Goal: Obtain resource: Obtain resource

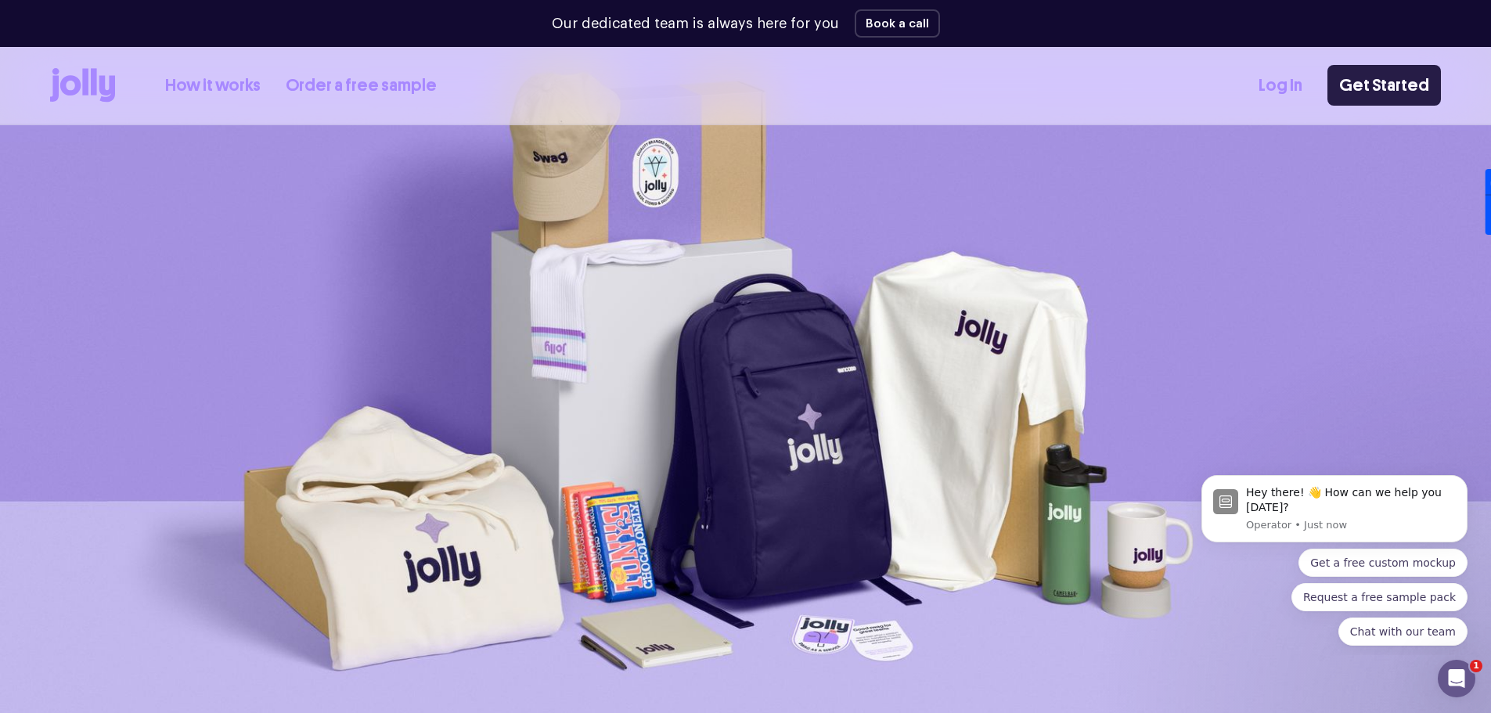
click at [1394, 73] on link "Get Started" at bounding box center [1383, 85] width 113 height 41
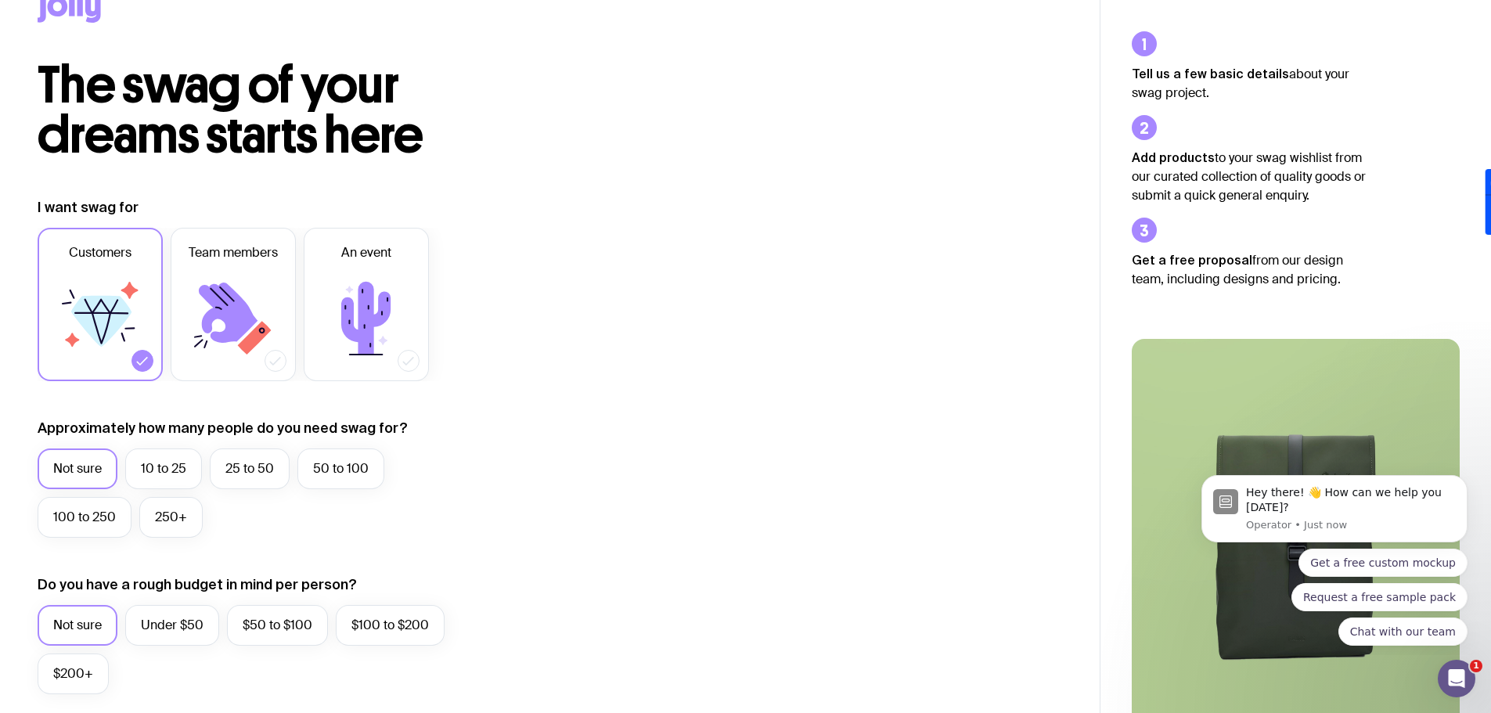
scroll to position [78, 0]
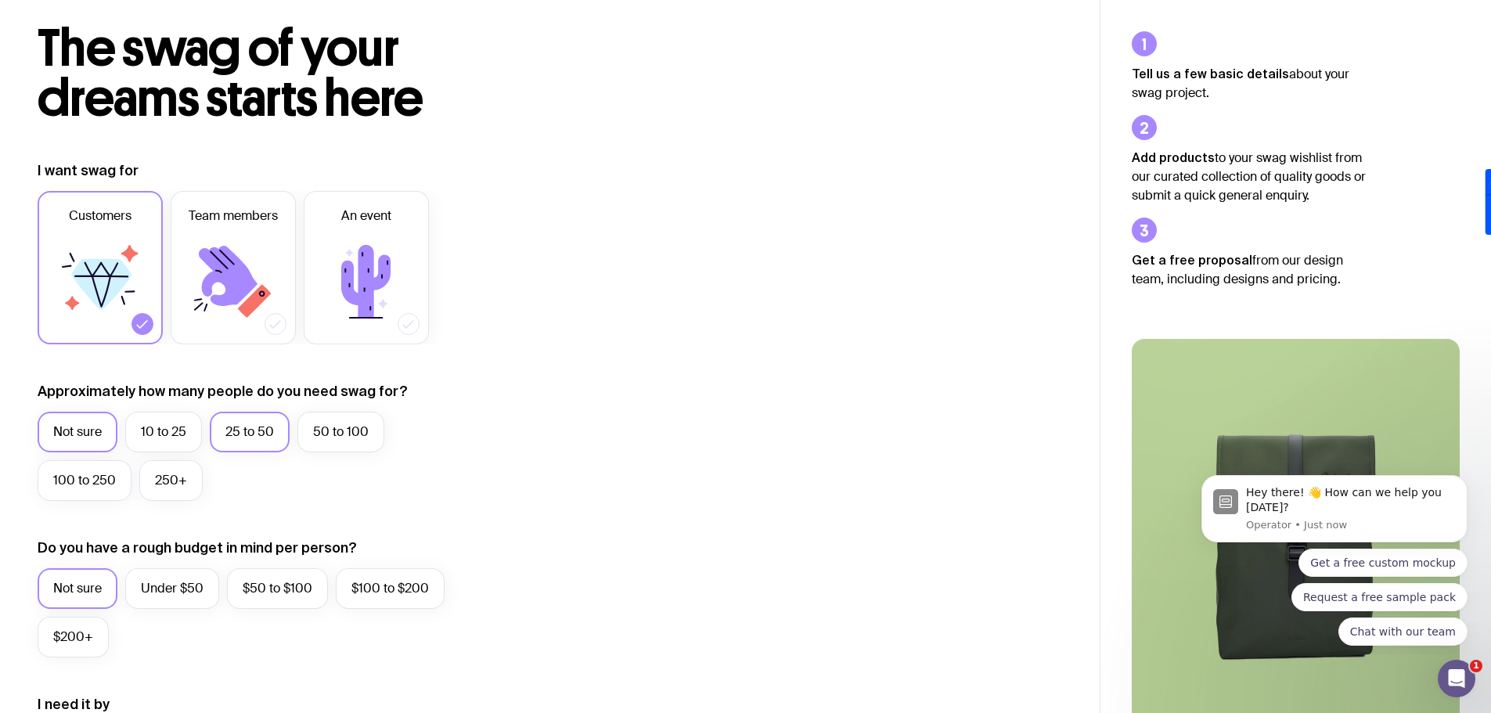
click at [242, 412] on label "25 to 50" at bounding box center [250, 432] width 80 height 41
click at [0, 0] on input "25 to 50" at bounding box center [0, 0] width 0 height 0
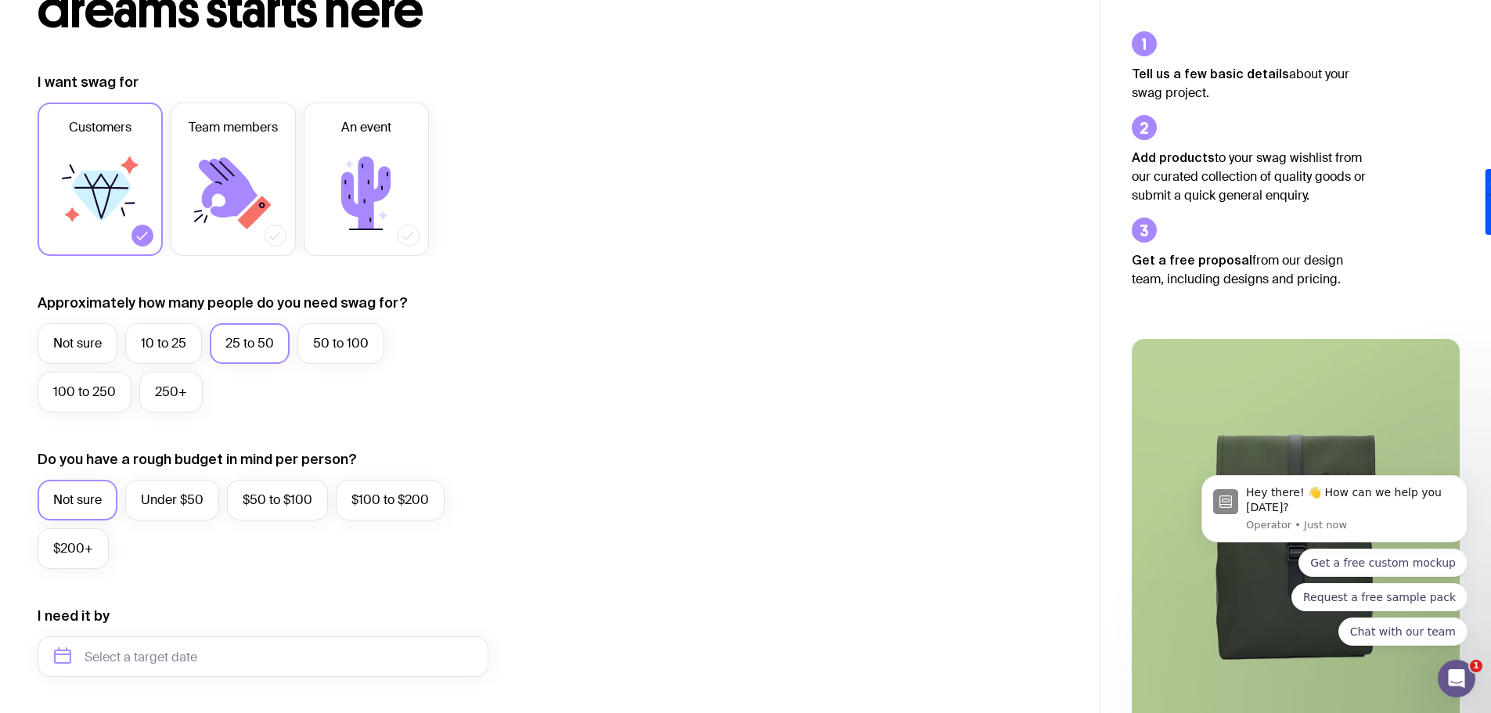
scroll to position [235, 0]
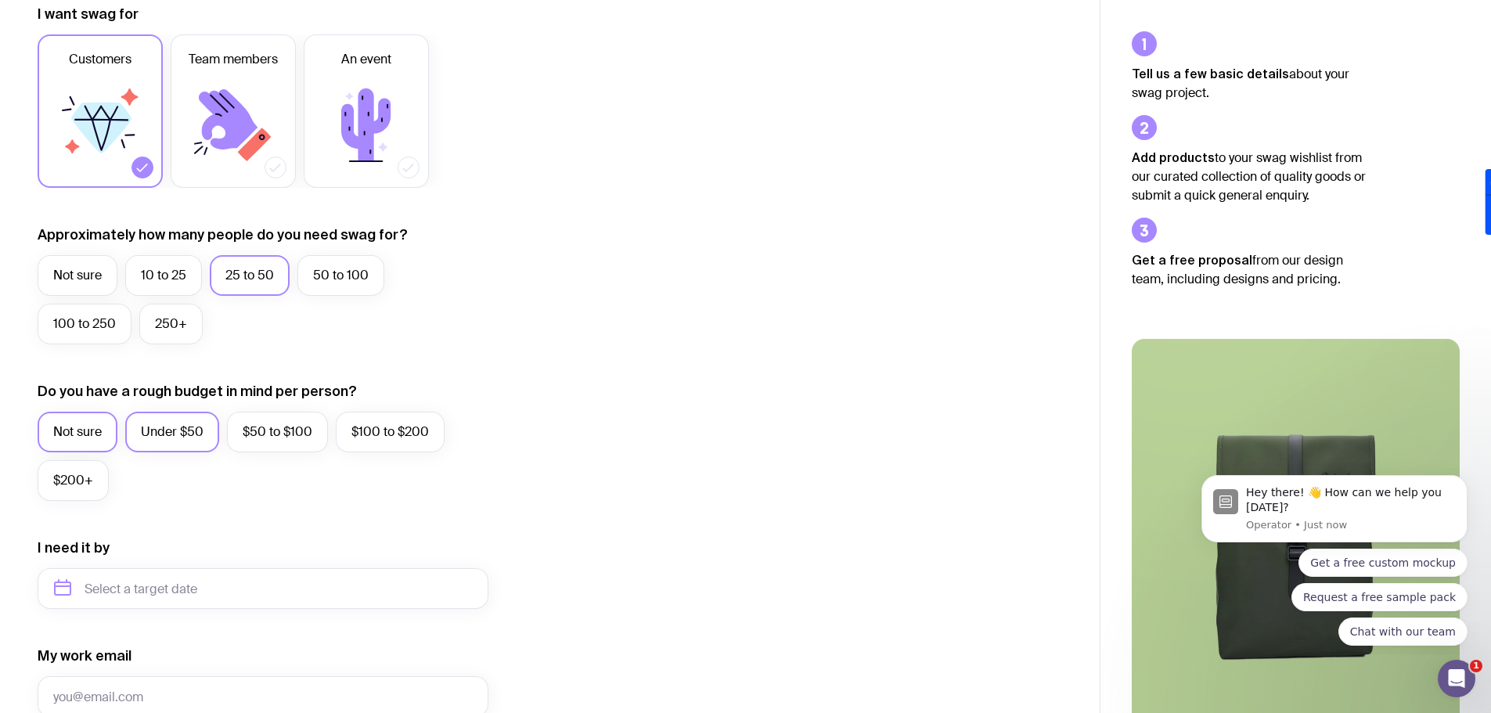
click at [171, 430] on label "Under $50" at bounding box center [172, 432] width 94 height 41
click at [0, 0] on input "Under $50" at bounding box center [0, 0] width 0 height 0
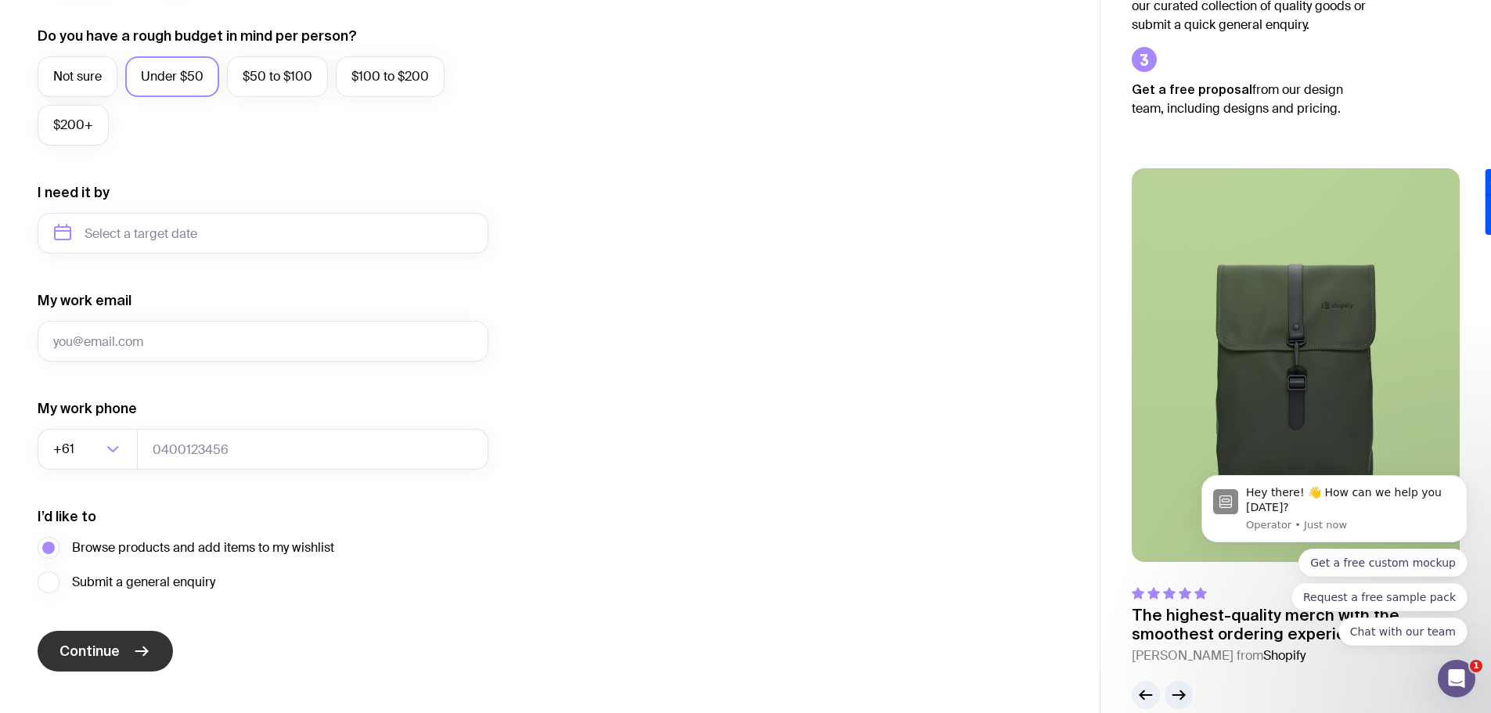
scroll to position [617, 0]
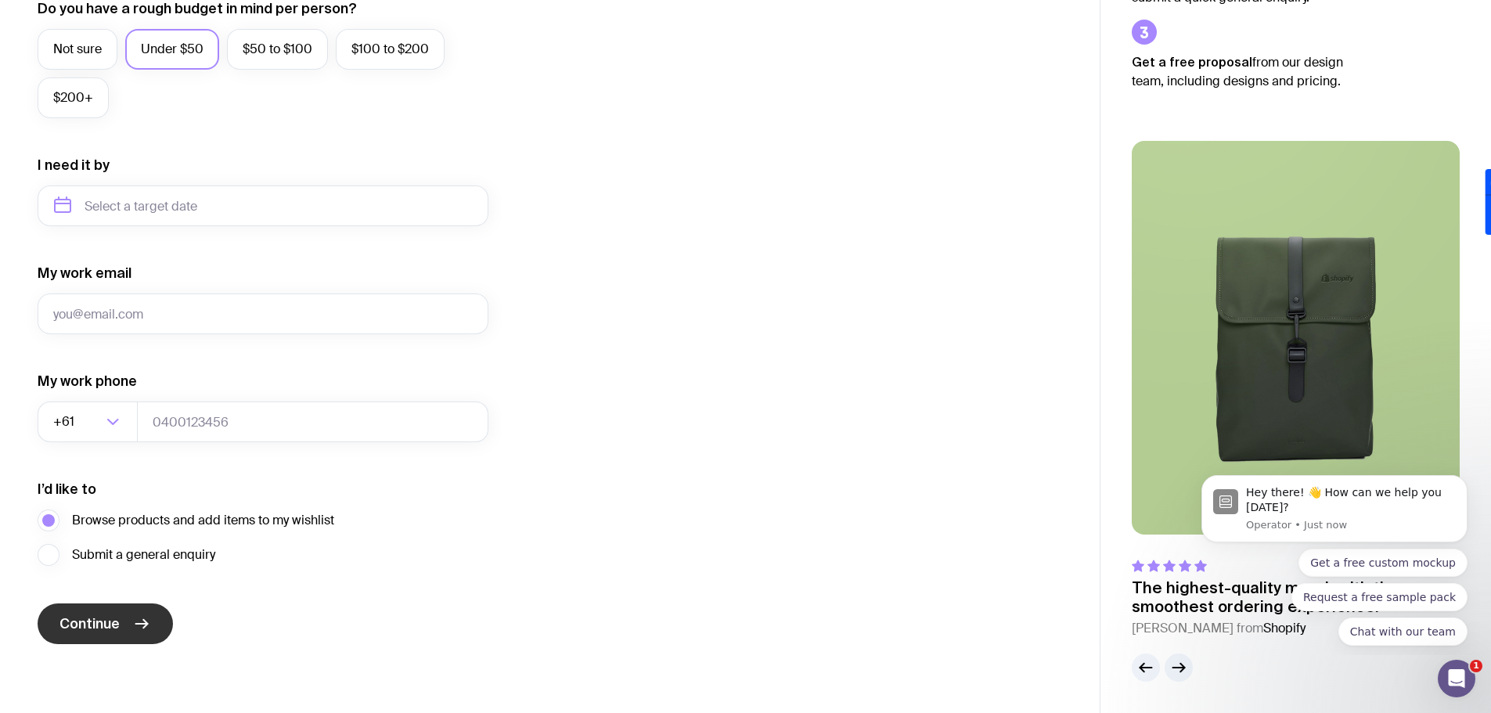
click at [89, 625] on span "Continue" at bounding box center [89, 623] width 60 height 19
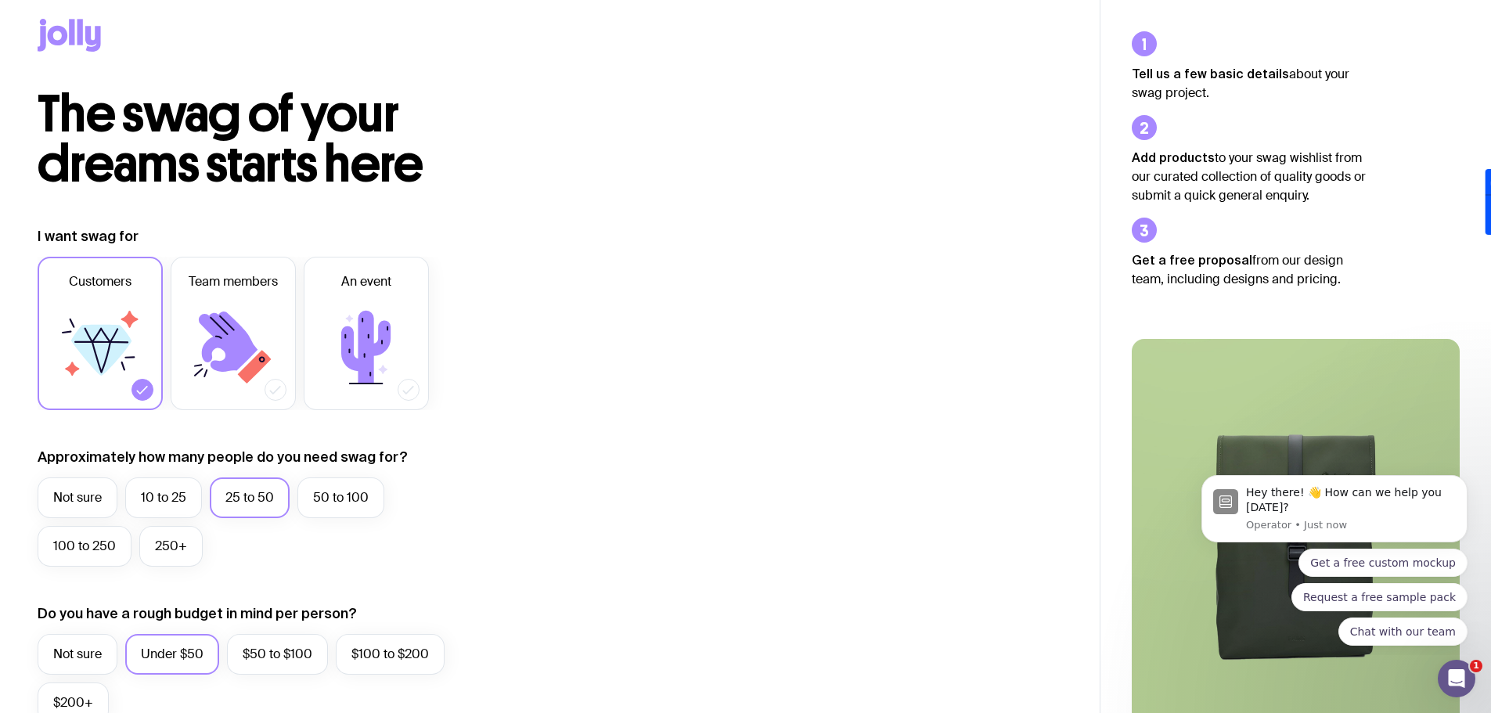
scroll to position [0, 0]
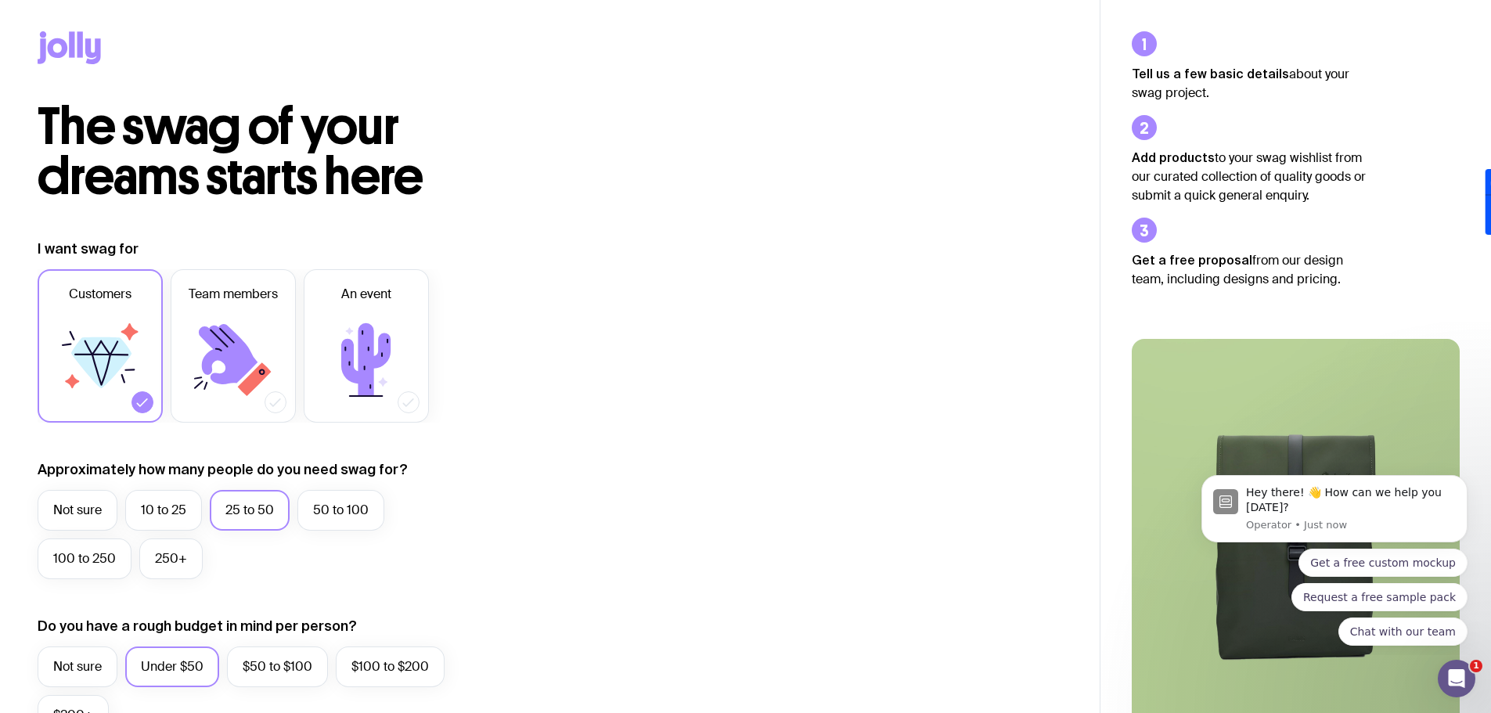
click at [61, 48] on icon at bounding box center [69, 47] width 63 height 33
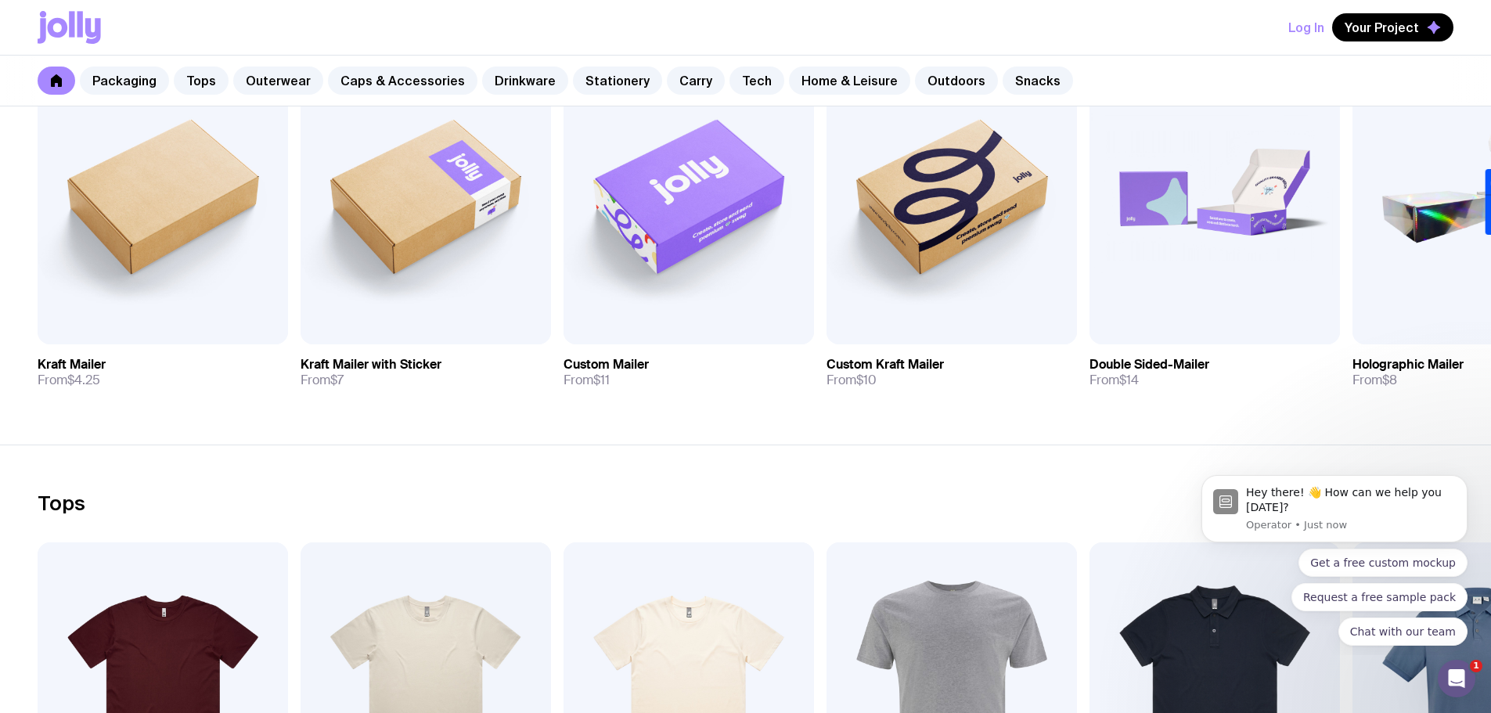
scroll to position [391, 0]
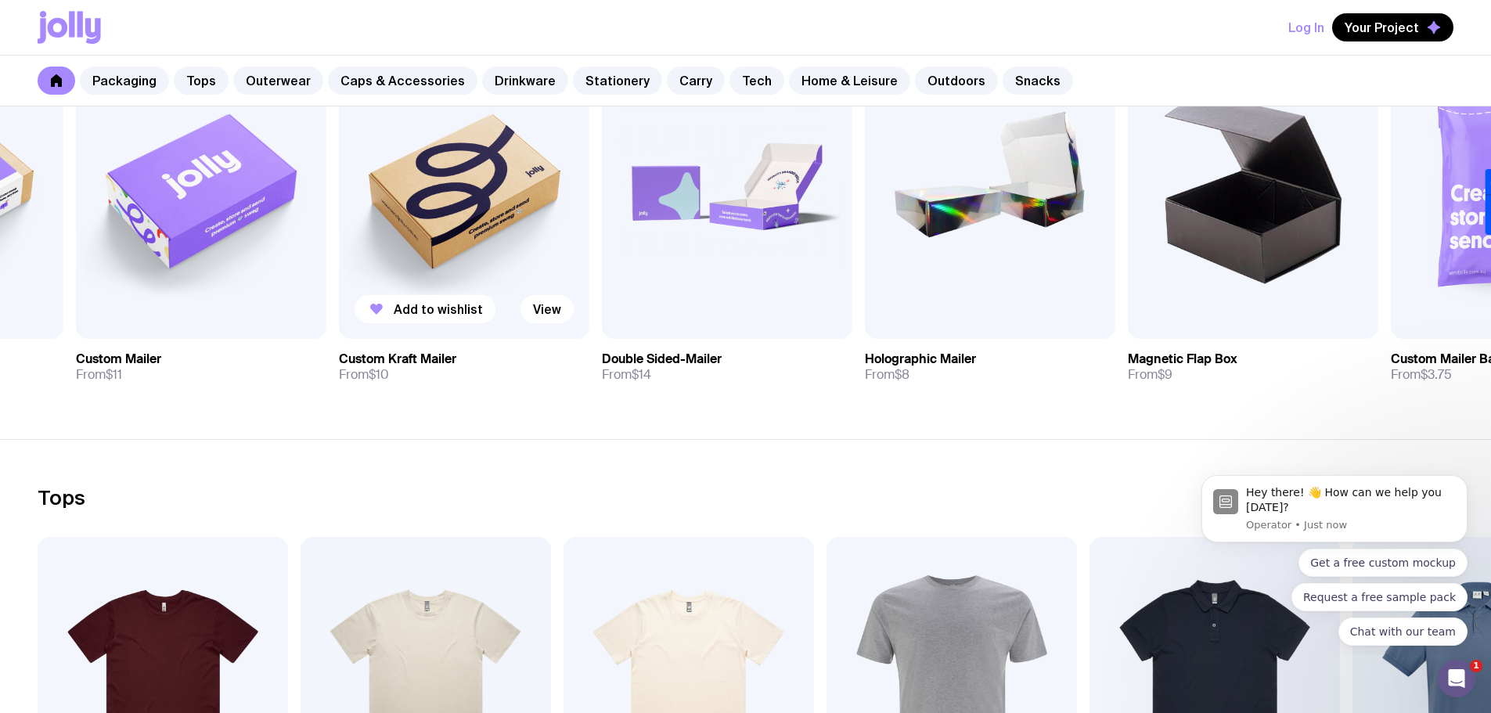
drag, startPoint x: 927, startPoint y: 373, endPoint x: 502, endPoint y: 336, distance: 426.6
click at [502, 336] on div "Add to wishlist View Custom Kraft Mailer From $10" at bounding box center [464, 216] width 250 height 357
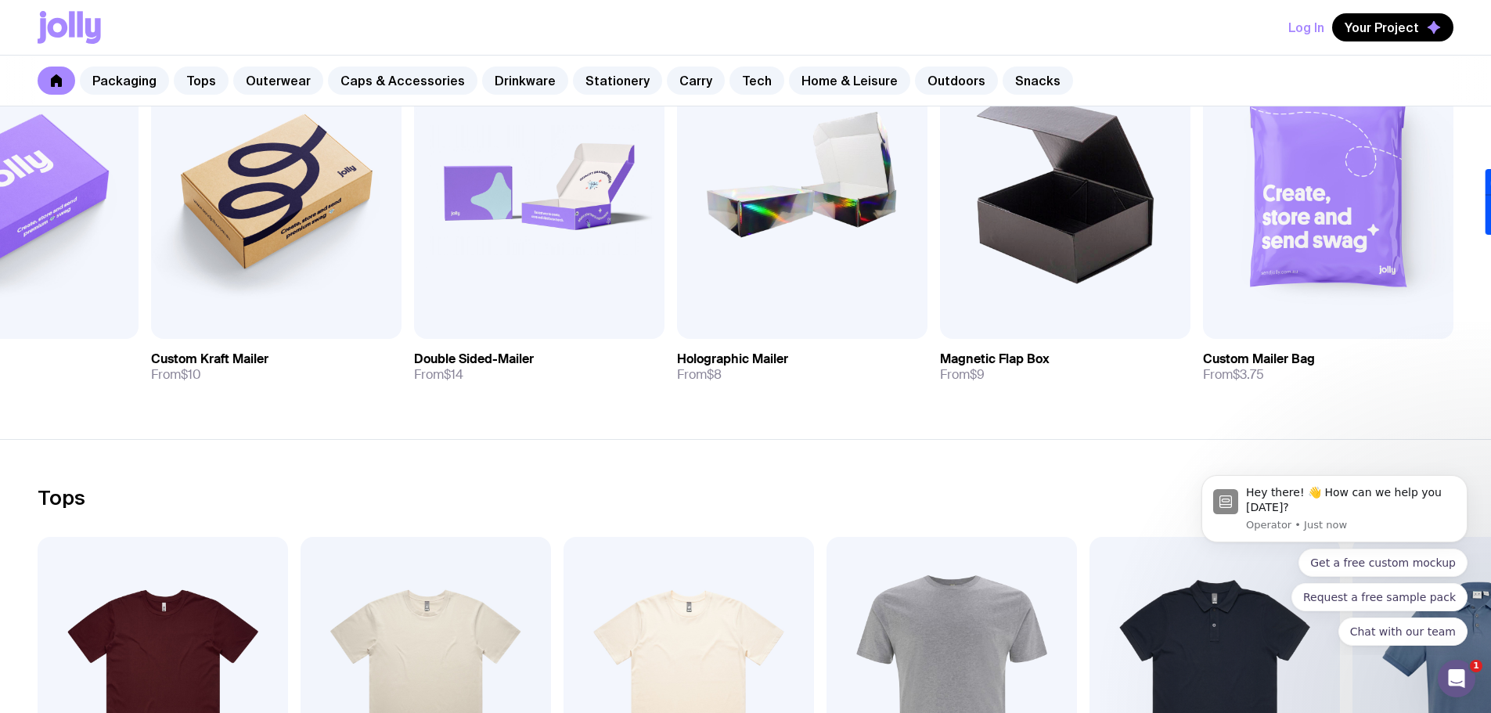
drag, startPoint x: 1108, startPoint y: 389, endPoint x: 684, endPoint y: 400, distance: 424.3
click at [704, 397] on section "Packaging See all Add to wishlist View Kraft Mailer From $4.25 Add to wishlist …" at bounding box center [745, 190] width 1491 height 499
drag, startPoint x: 654, startPoint y: 396, endPoint x: 1108, endPoint y: 398, distance: 453.9
click at [1108, 398] on section "Packaging See all Add to wishlist View Kraft Mailer From $4.25 Add to wishlist …" at bounding box center [745, 190] width 1491 height 499
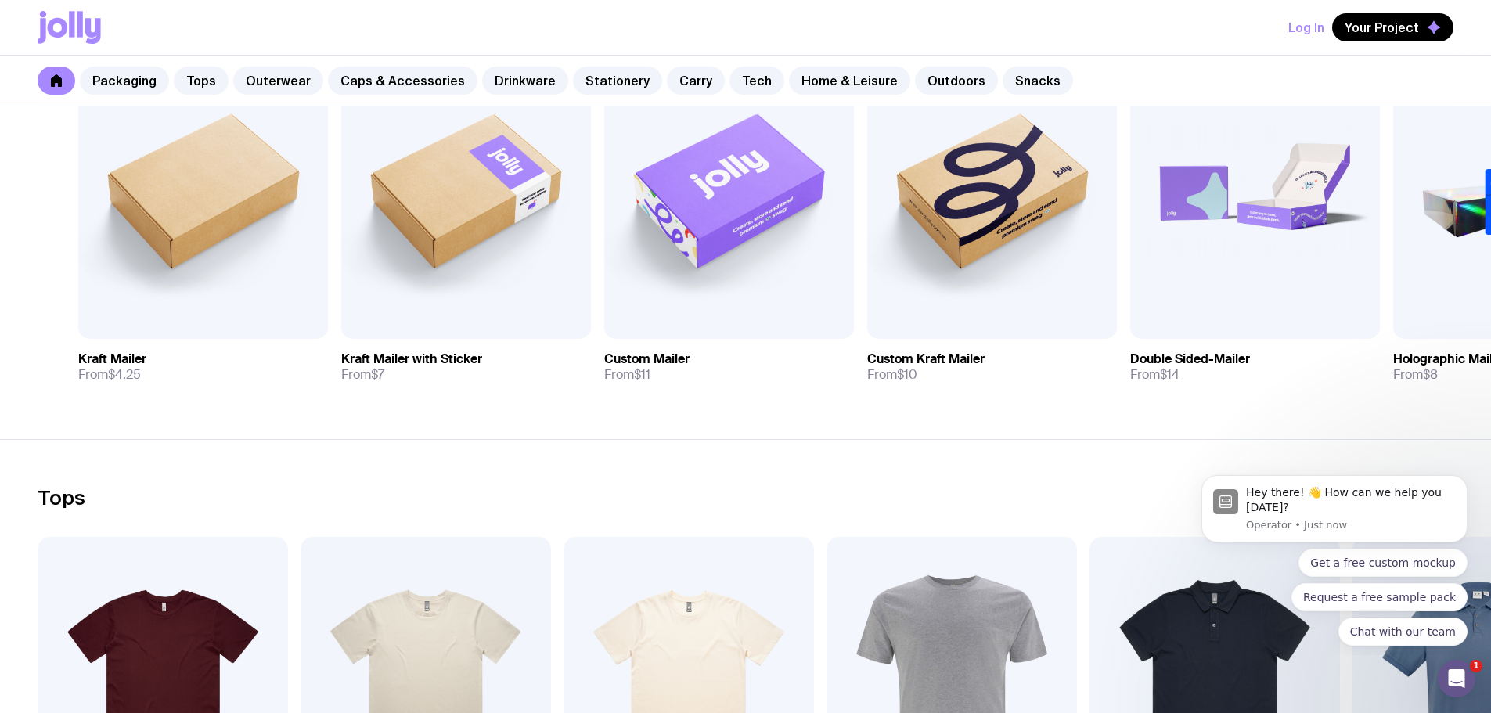
drag, startPoint x: 236, startPoint y: 347, endPoint x: 961, endPoint y: 402, distance: 727.6
click at [959, 401] on section "Packaging See all Add to wishlist View Kraft Mailer From $4.25 Add to wishlist …" at bounding box center [745, 190] width 1491 height 499
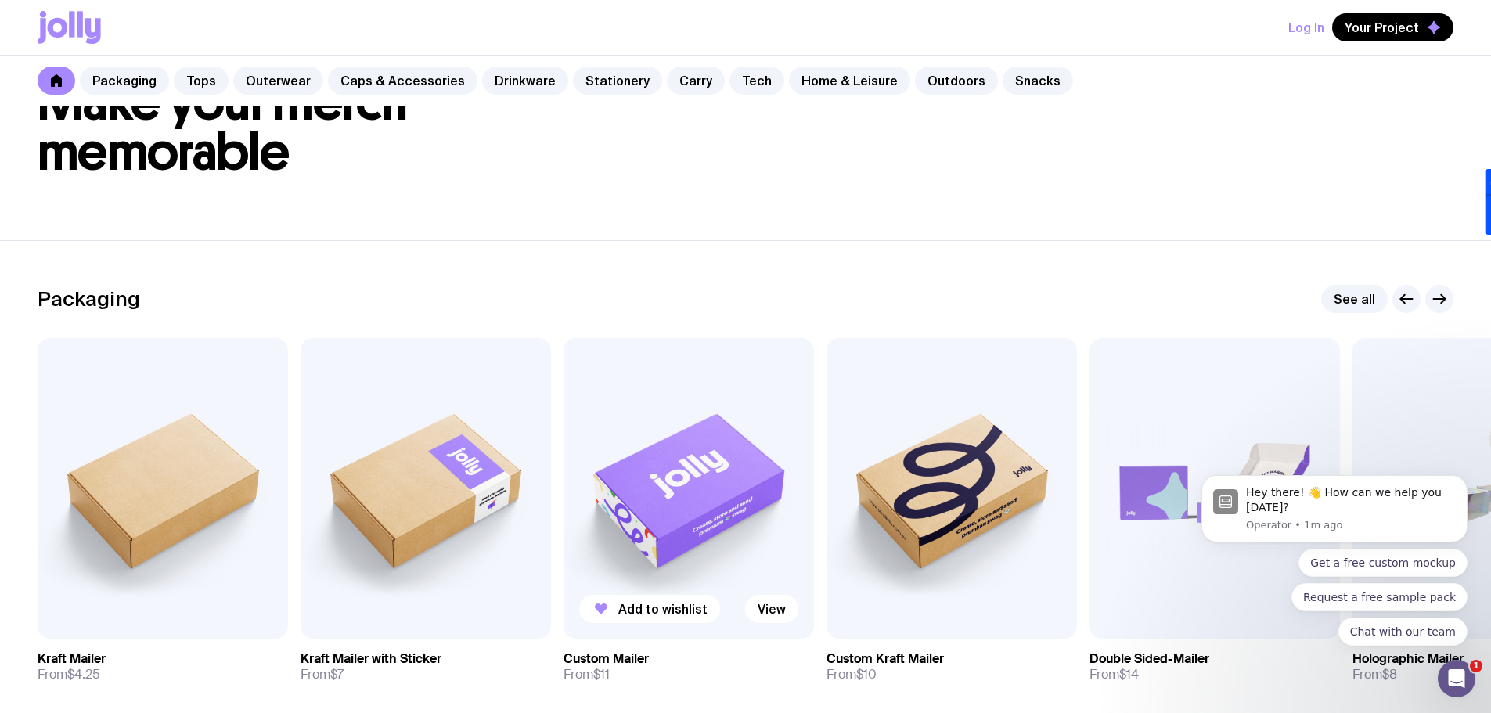
scroll to position [235, 0]
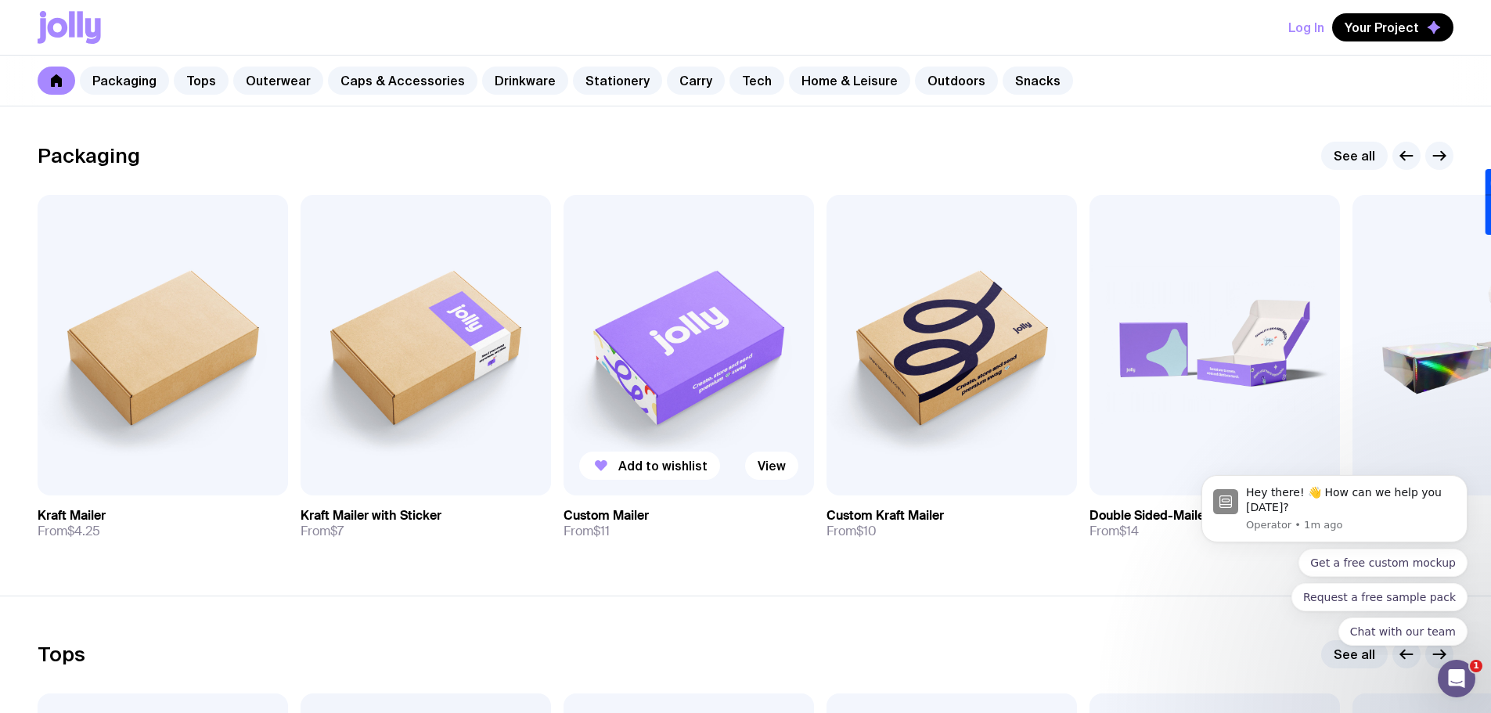
click at [649, 318] on img at bounding box center [688, 345] width 250 height 301
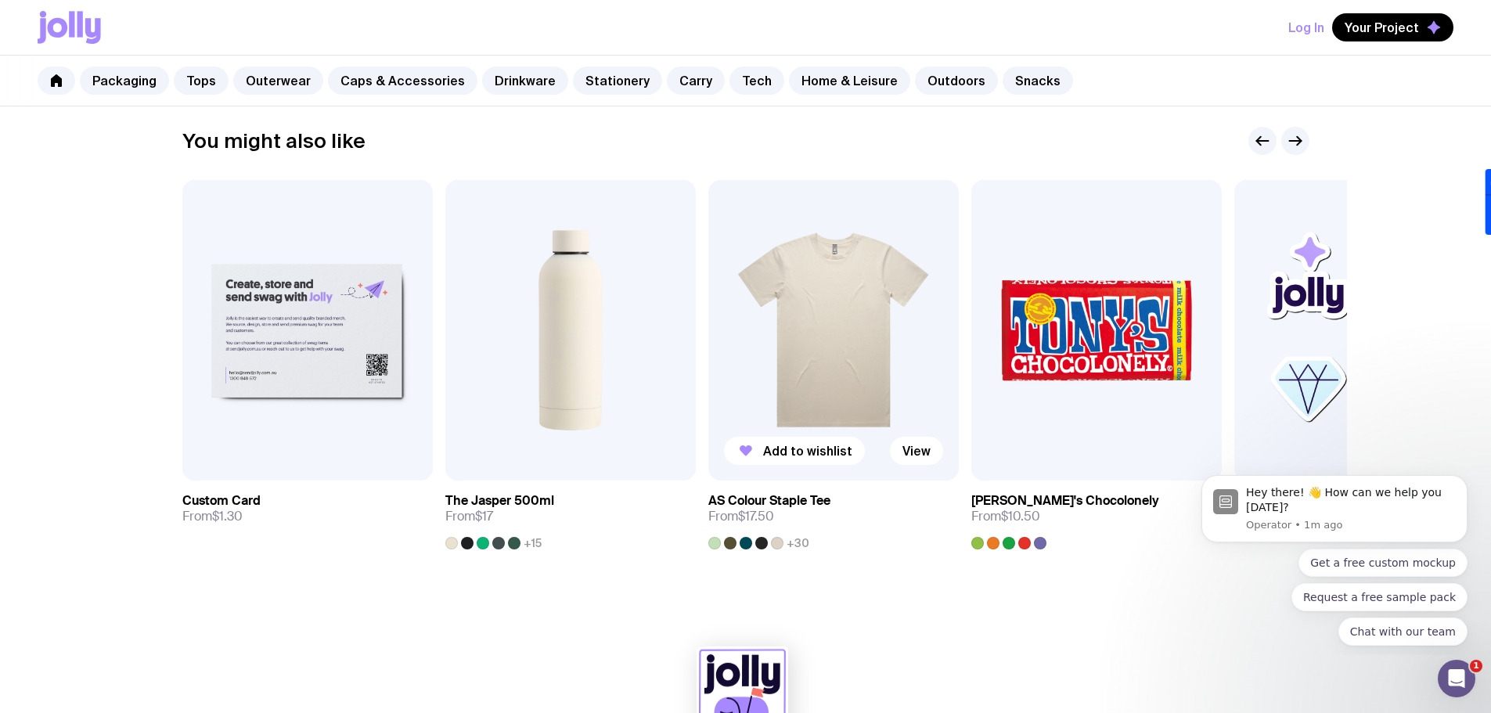
scroll to position [858, 0]
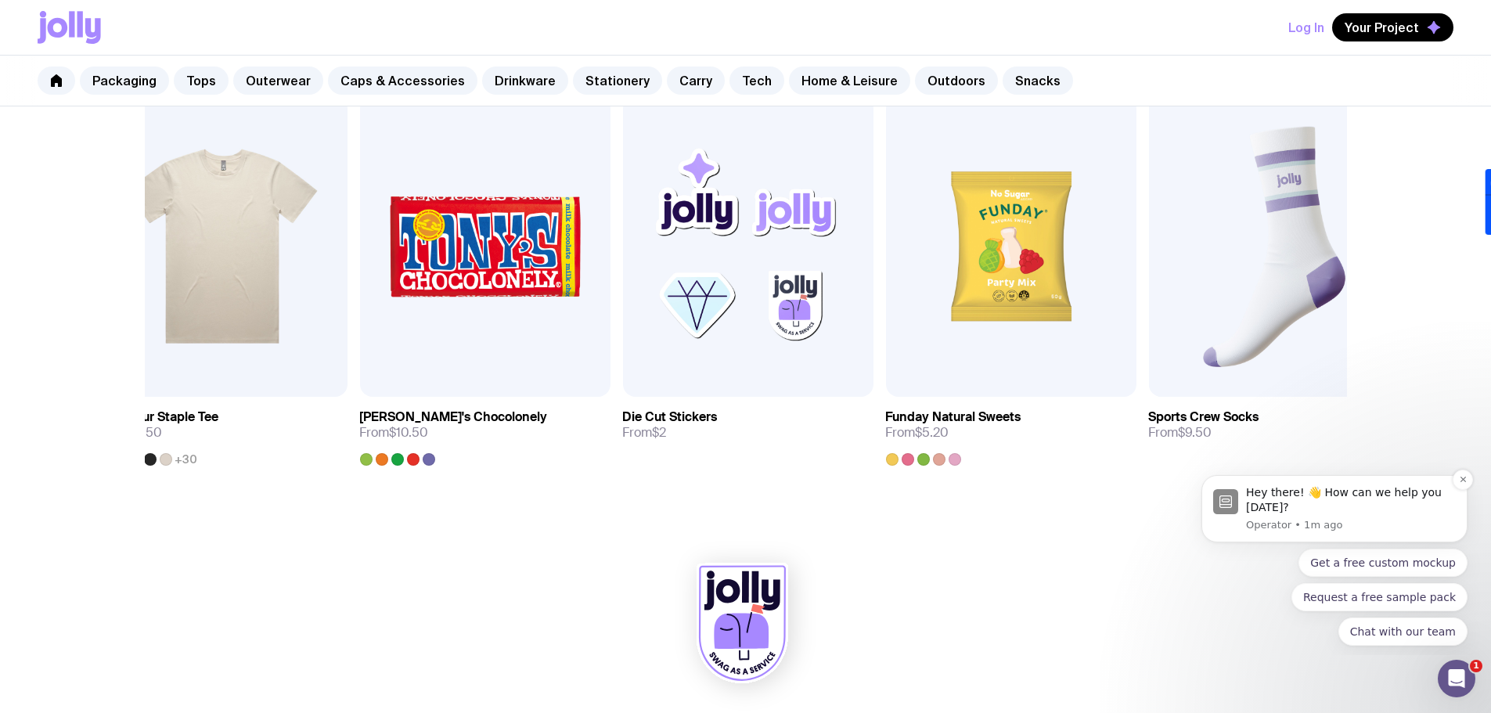
drag, startPoint x: 2229, startPoint y: 829, endPoint x: 1262, endPoint y: 487, distance: 1025.9
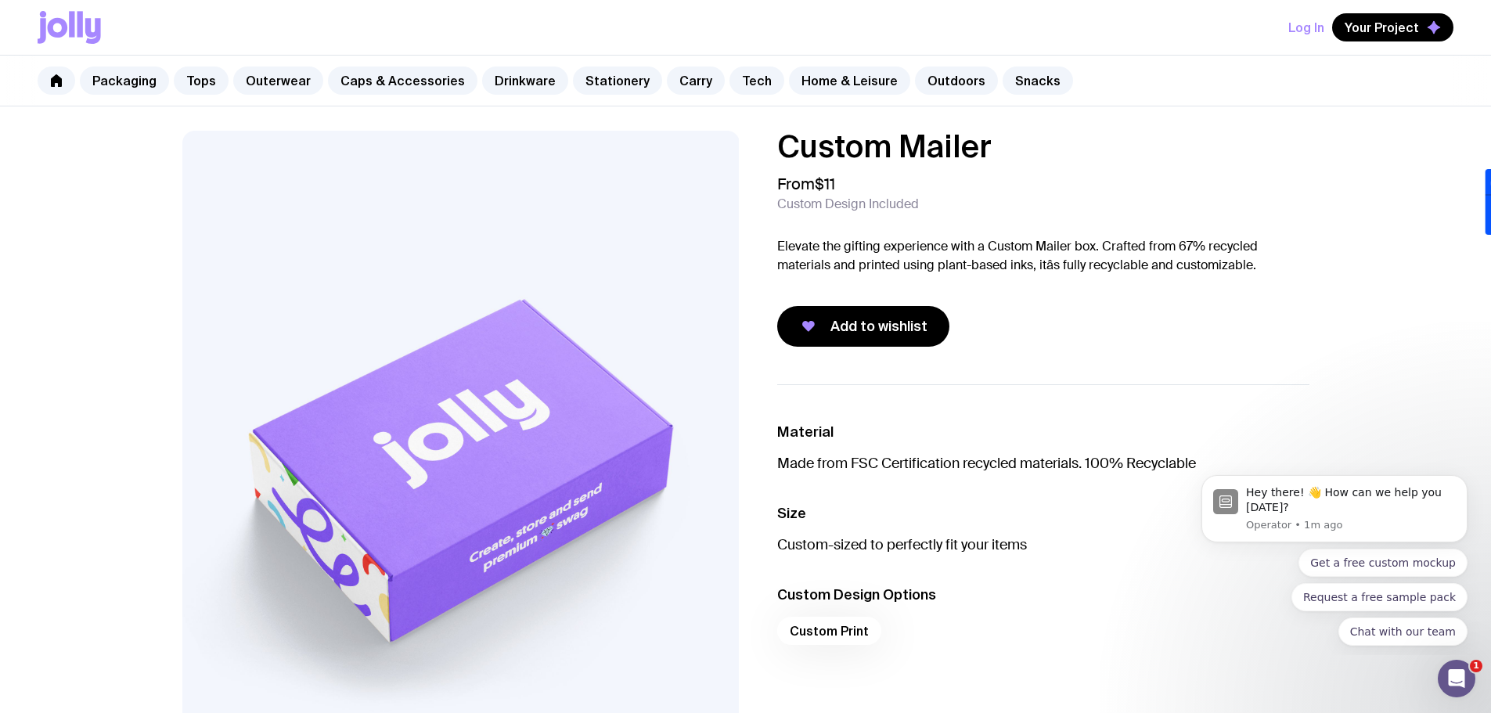
scroll to position [0, 0]
click at [1406, 565] on button "Get a free custom mockup" at bounding box center [1382, 563] width 169 height 28
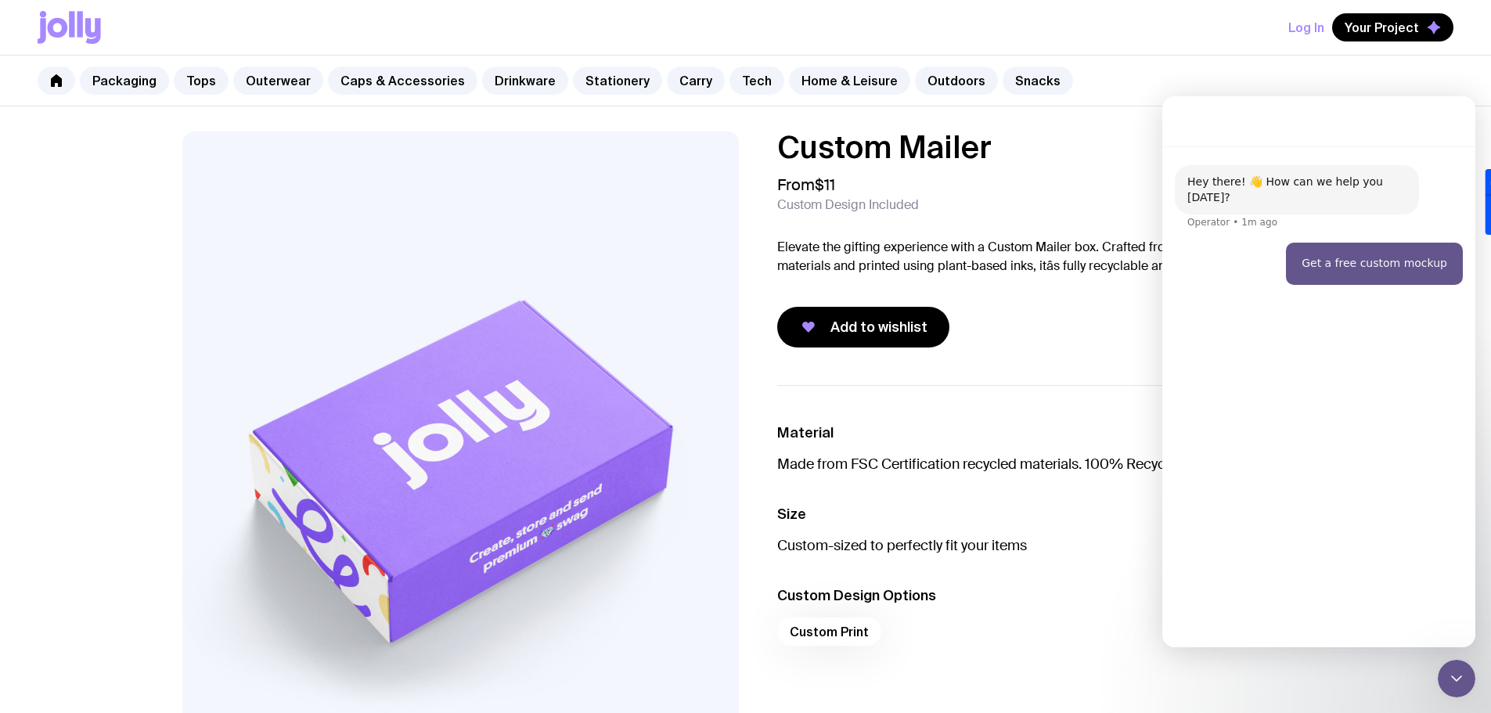
click at [1121, 462] on p "Made from FSC Certification recycled materials. 100% Recyclable" at bounding box center [1043, 464] width 532 height 19
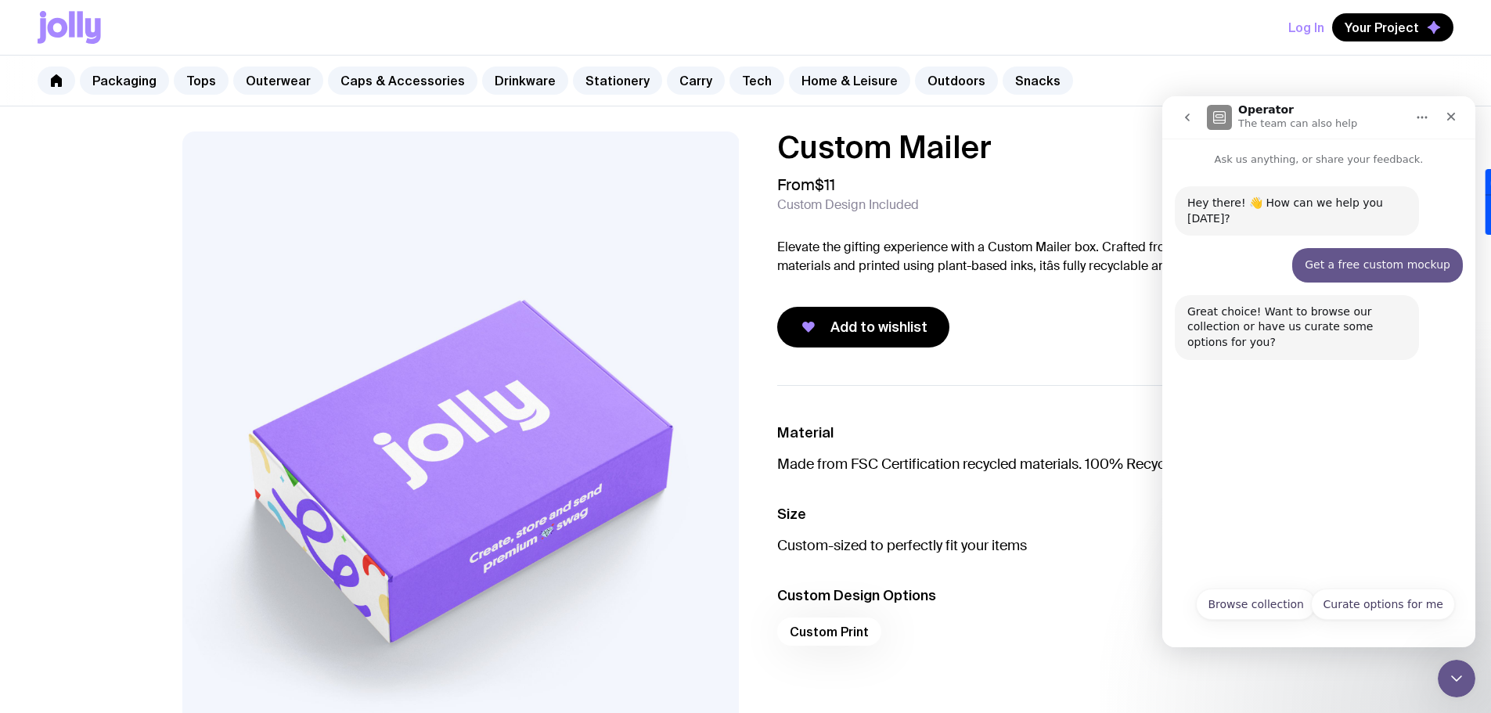
click at [74, 23] on icon at bounding box center [71, 24] width 5 height 26
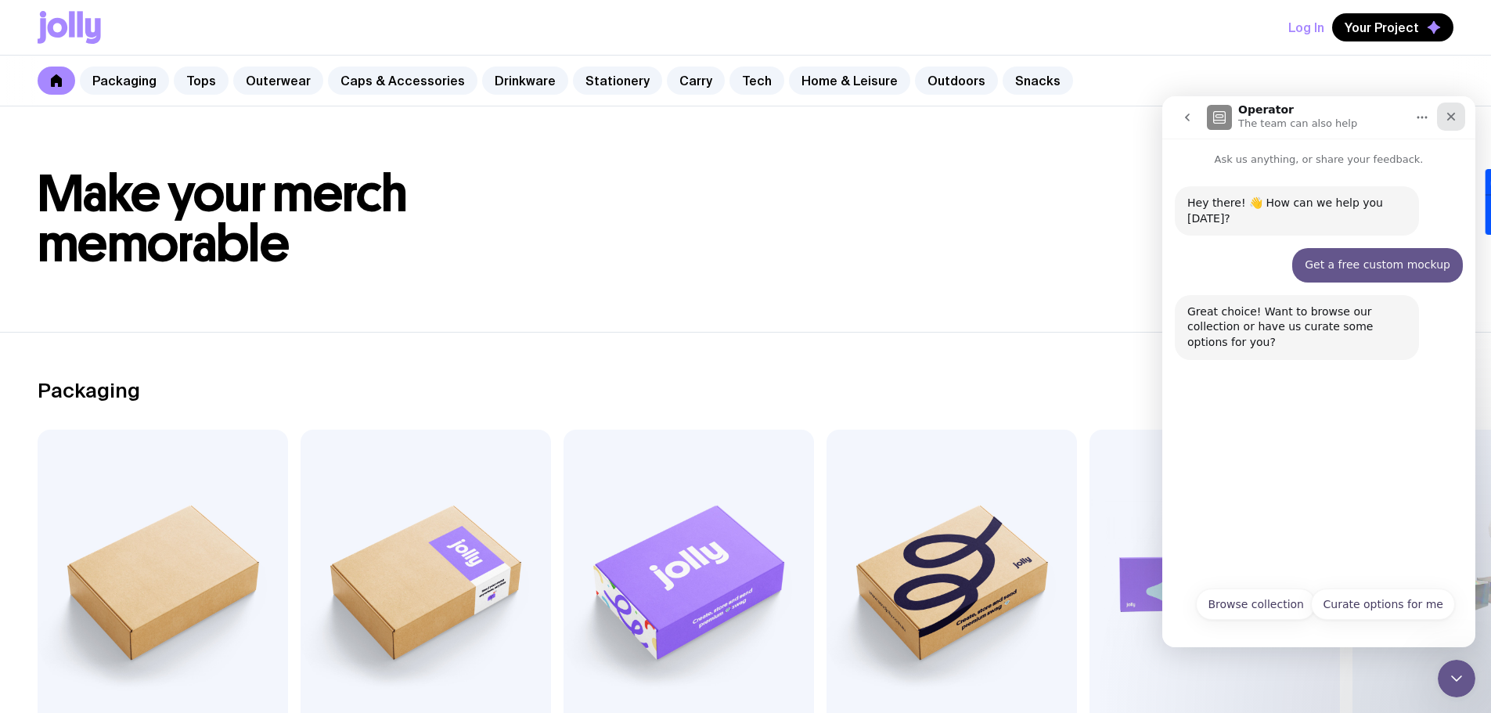
click at [1456, 115] on icon "Close" at bounding box center [1451, 116] width 13 height 13
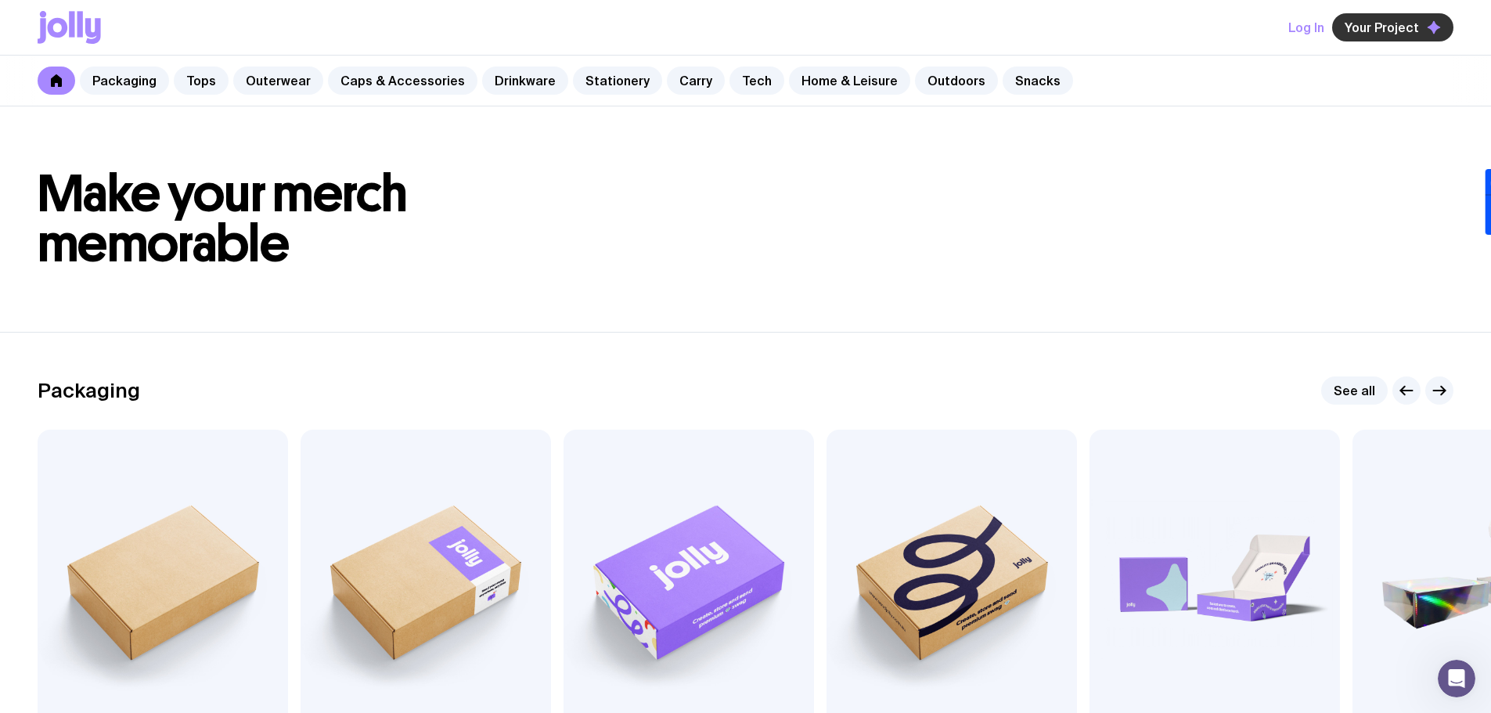
click at [1357, 29] on span "Your Project" at bounding box center [1381, 28] width 74 height 16
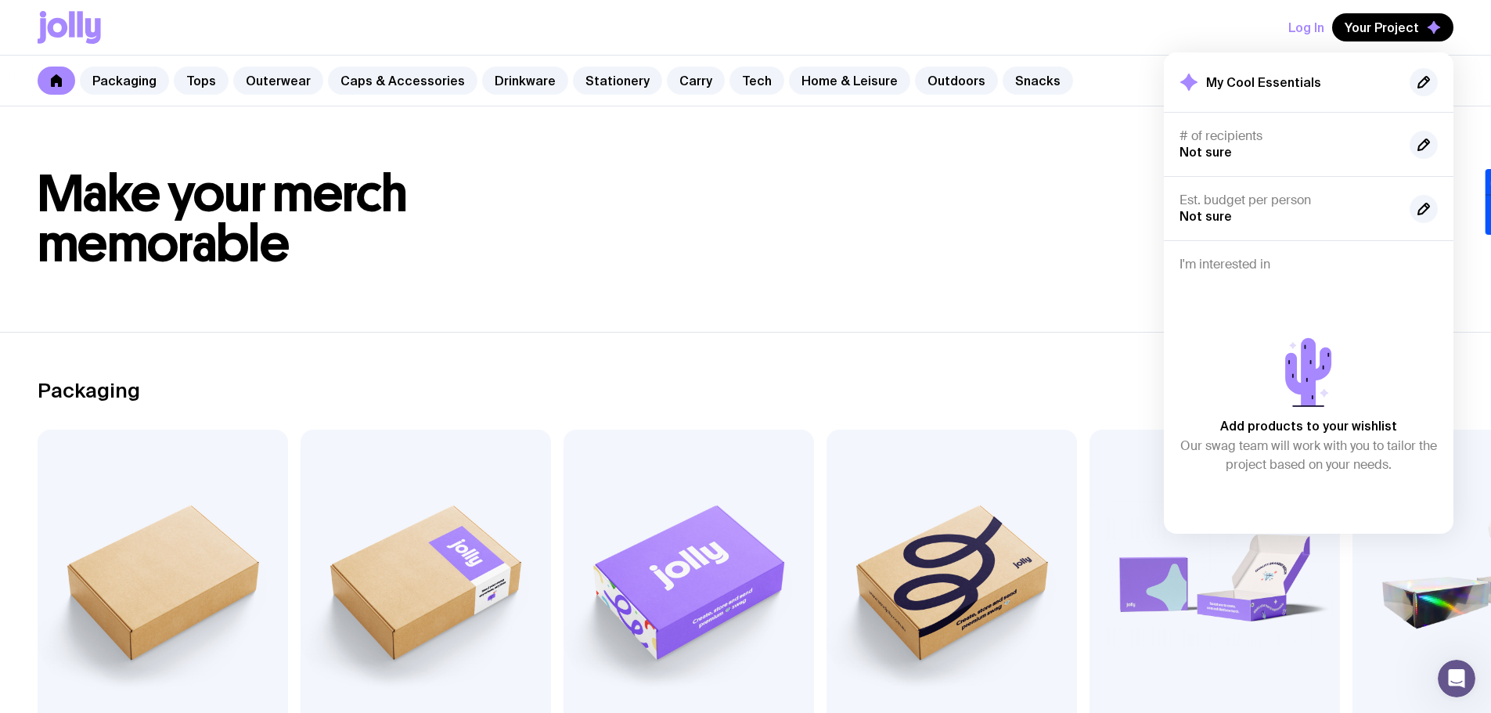
click at [1347, 367] on icon at bounding box center [1309, 373] width 88 height 88
click at [1406, 27] on span "Your Project" at bounding box center [1381, 28] width 74 height 16
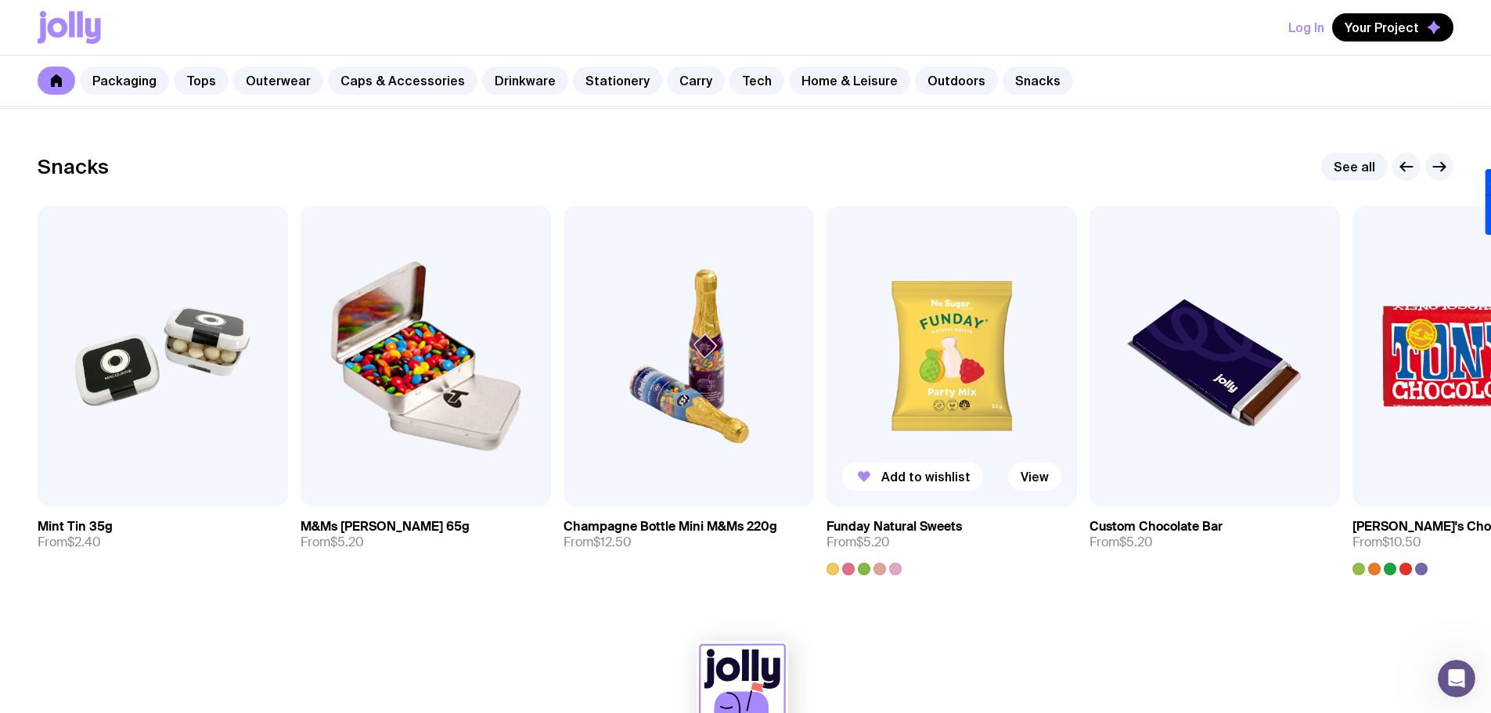
scroll to position [5243, 0]
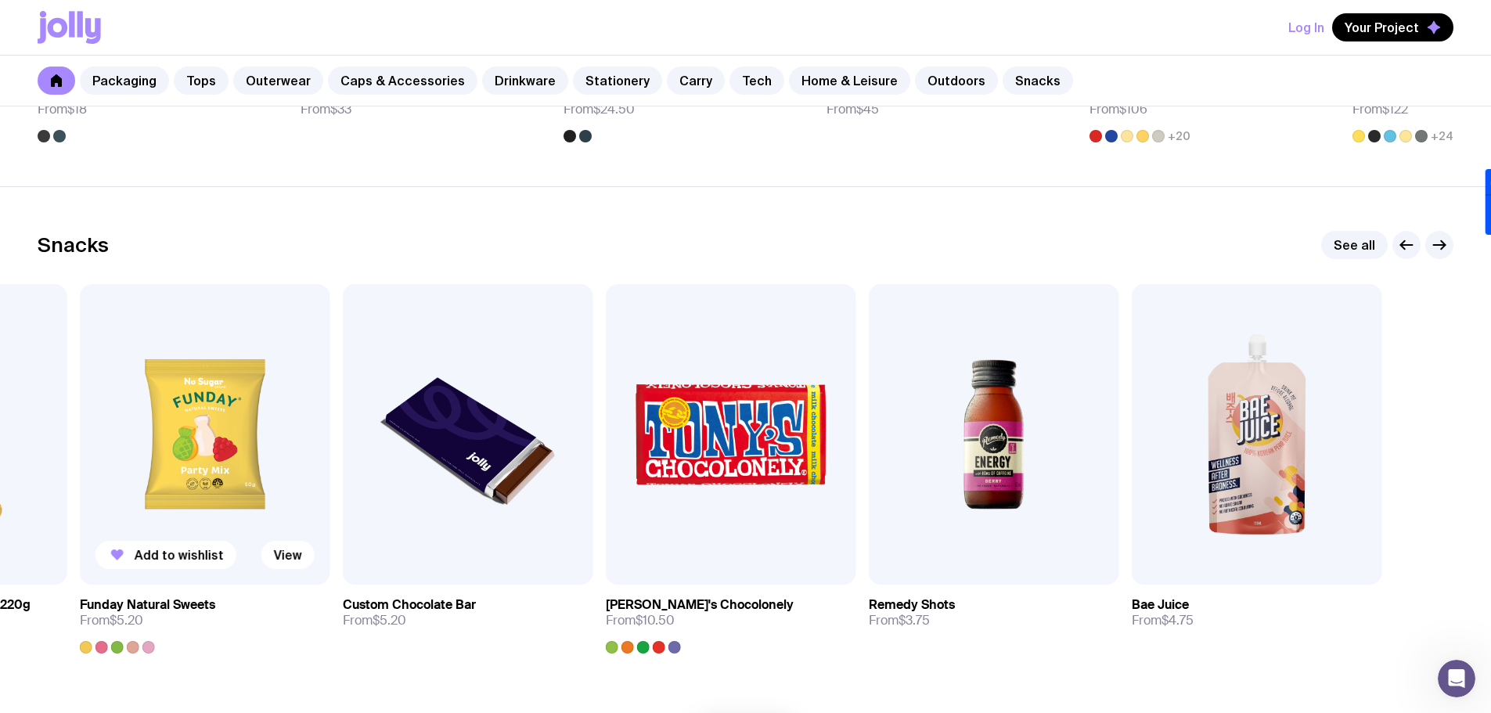
drag, startPoint x: 916, startPoint y: 430, endPoint x: 269, endPoint y: 425, distance: 646.4
click at [273, 425] on img at bounding box center [205, 434] width 250 height 301
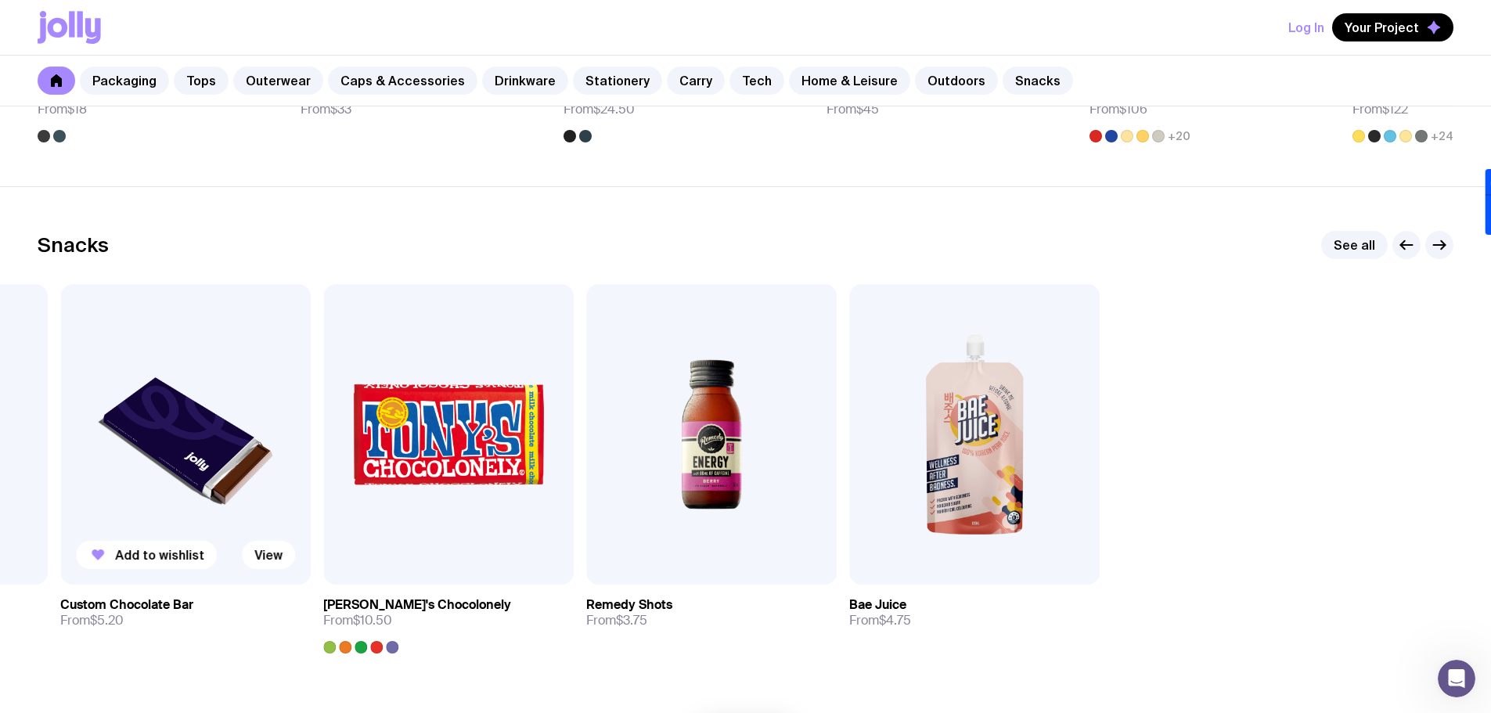
drag, startPoint x: 896, startPoint y: 533, endPoint x: 220, endPoint y: 468, distance: 679.3
click at [220, 468] on div "Add to wishlist View Mint Tin 35g From $2.40 Add to wishlist View M&Ms [PERSON_…" at bounding box center [746, 468] width 1416 height 369
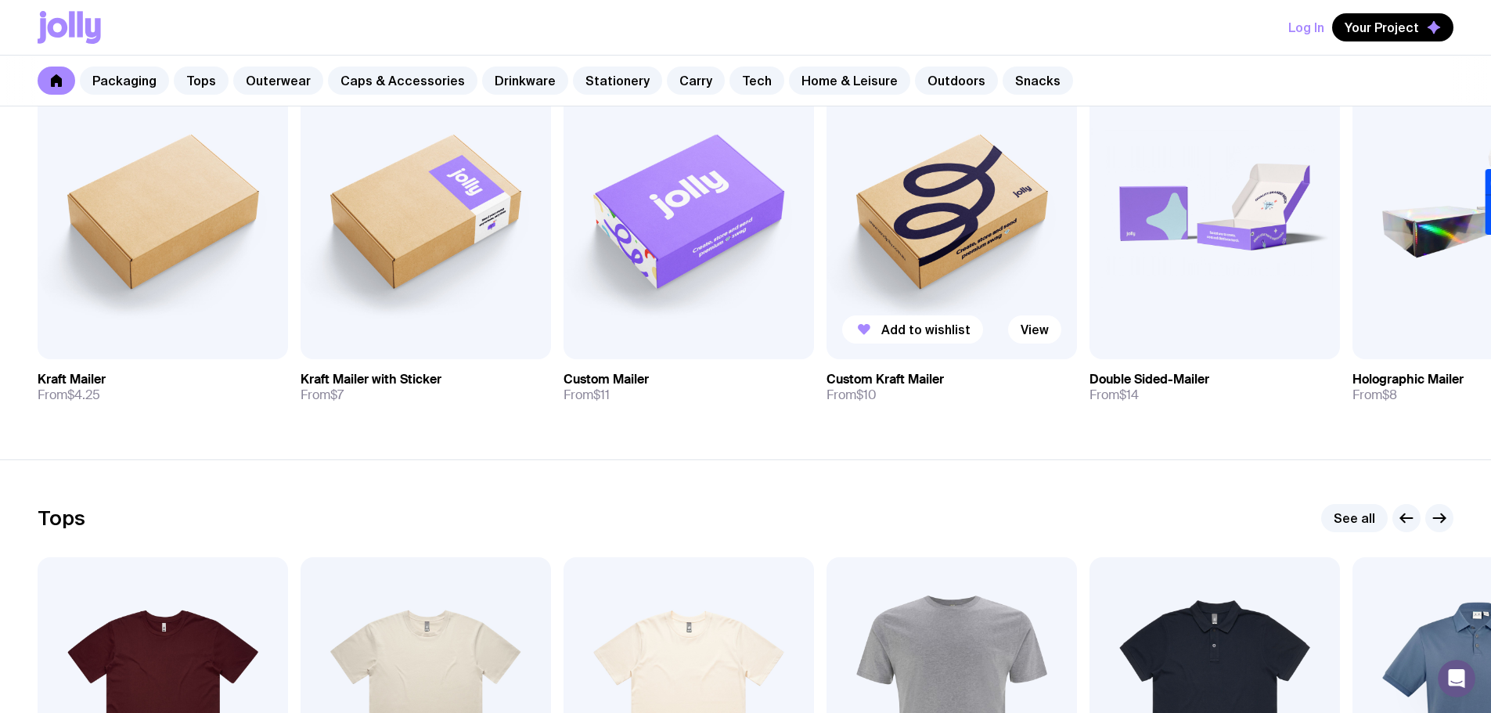
scroll to position [391, 0]
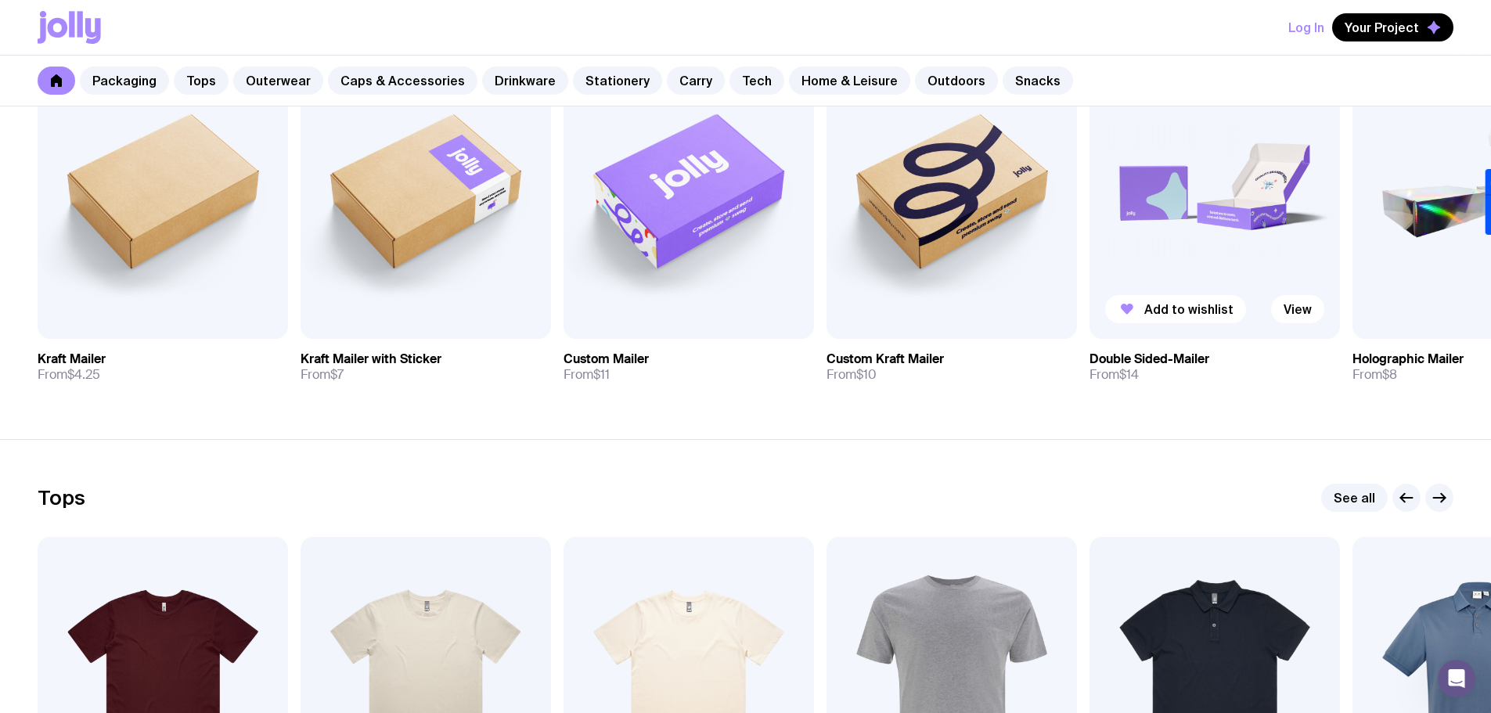
drag, startPoint x: 1012, startPoint y: 310, endPoint x: 272, endPoint y: 225, distance: 744.4
click at [1089, 228] on img at bounding box center [1214, 188] width 250 height 301
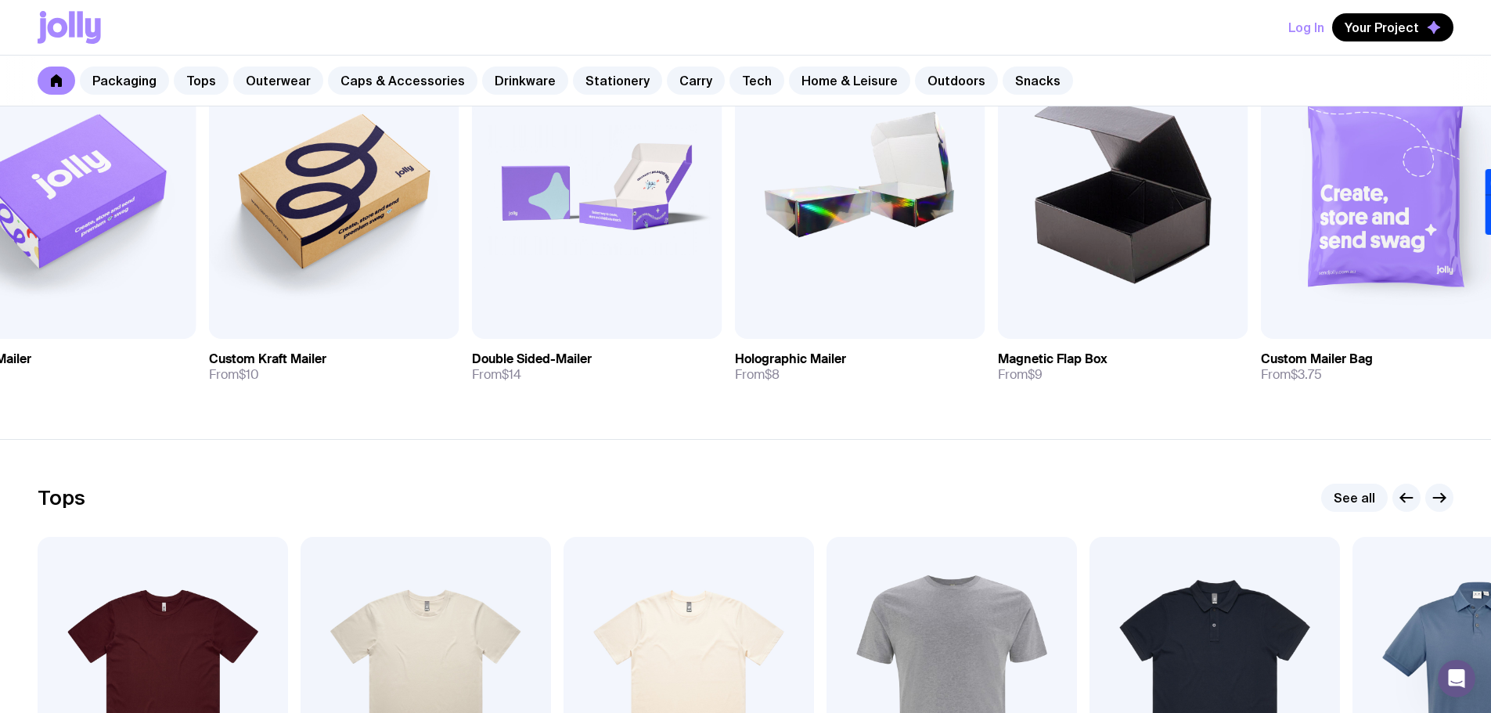
drag, startPoint x: 1062, startPoint y: 301, endPoint x: 1502, endPoint y: 327, distance: 440.6
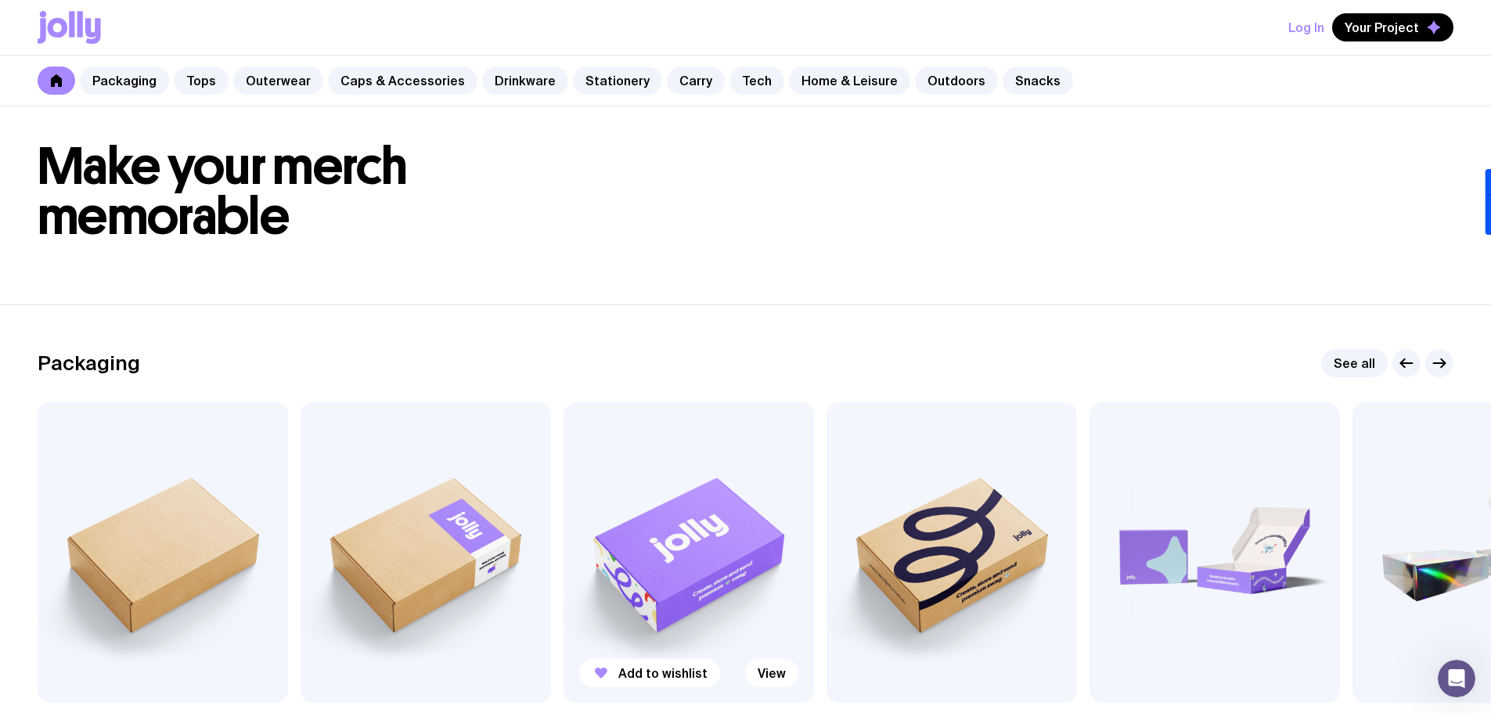
scroll to position [0, 0]
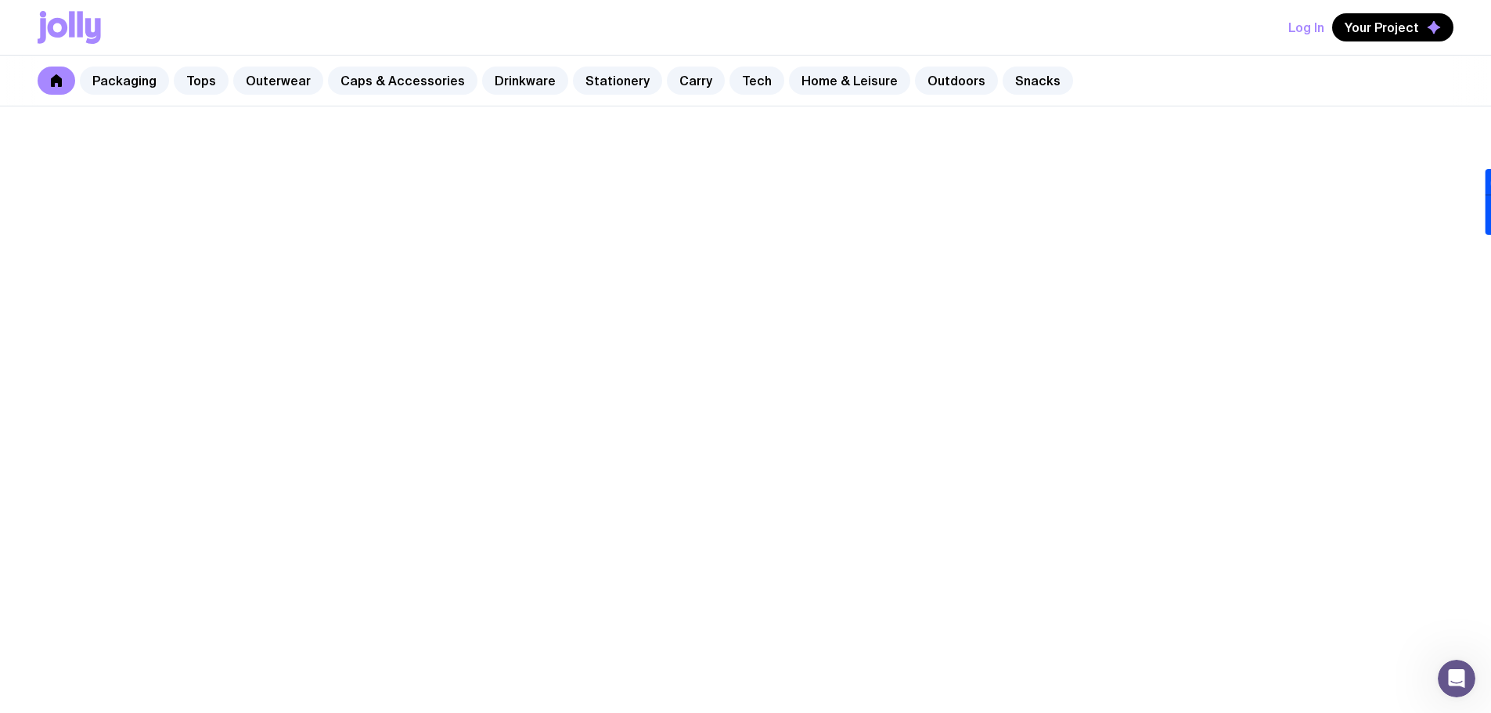
scroll to position [235, 0]
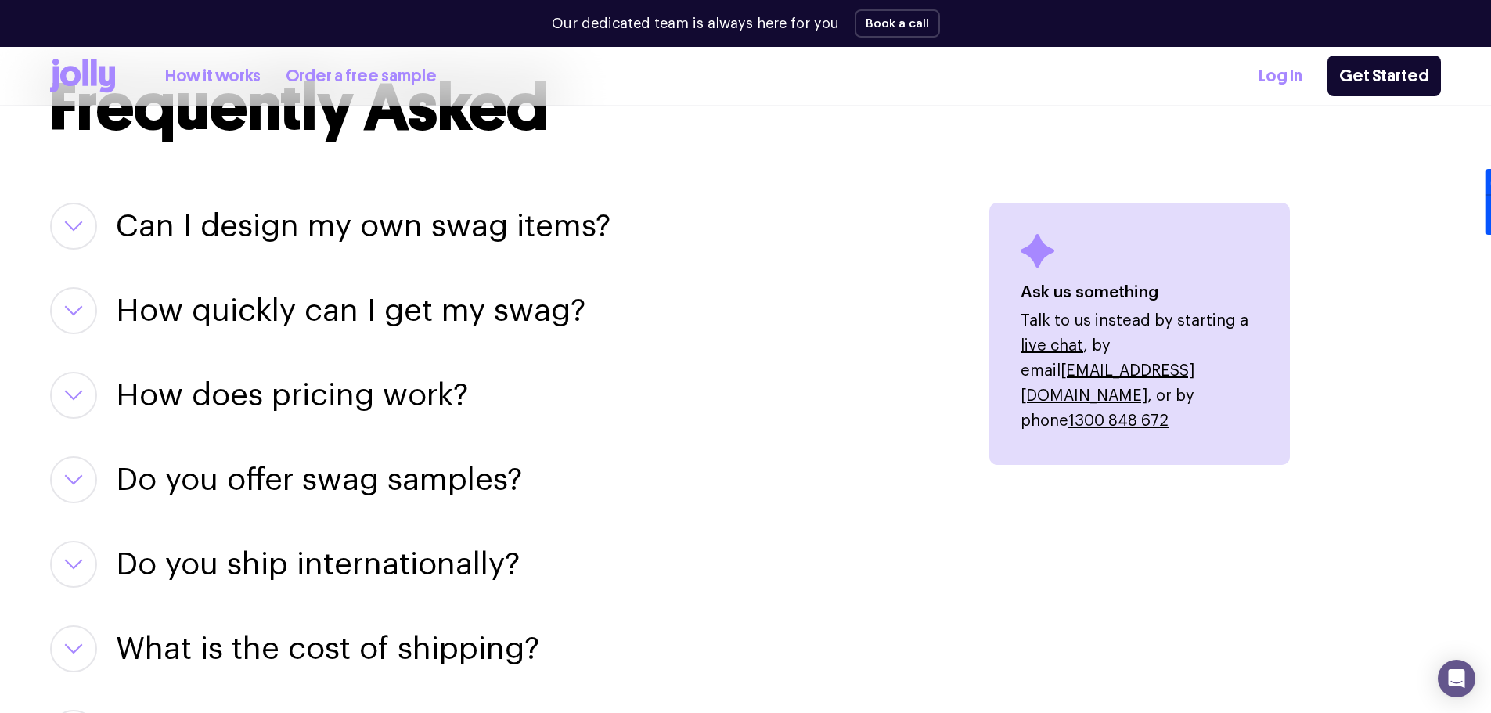
scroll to position [1878, 0]
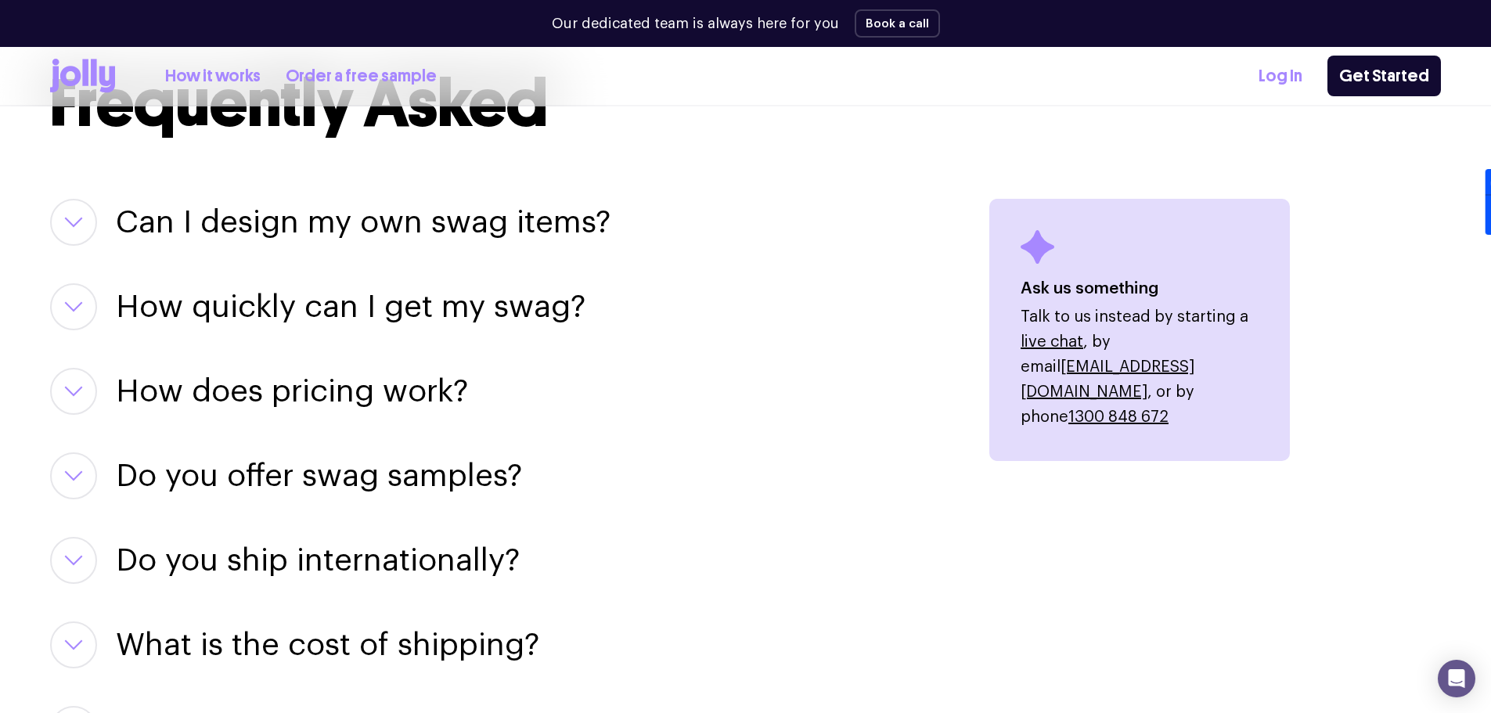
click at [88, 563] on button "button" at bounding box center [73, 560] width 47 height 47
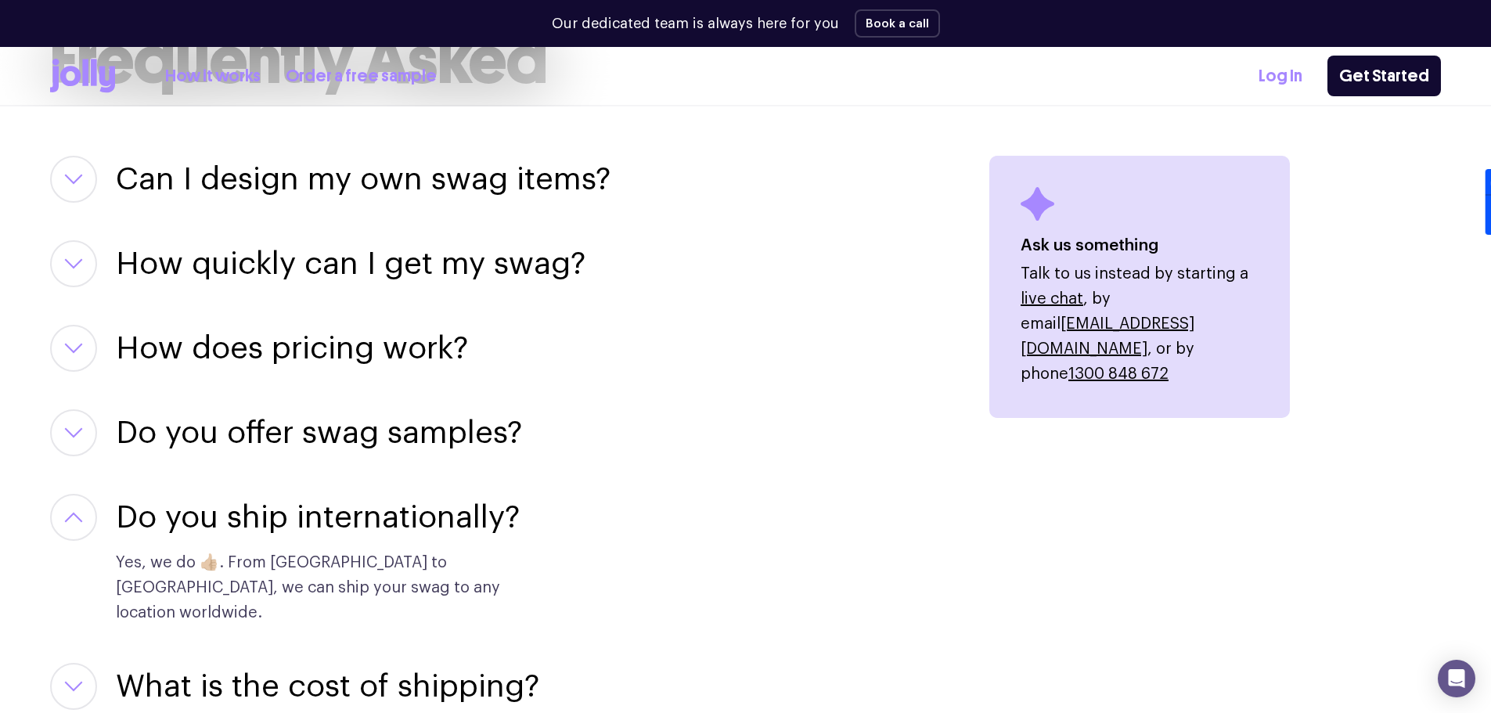
scroll to position [1956, 0]
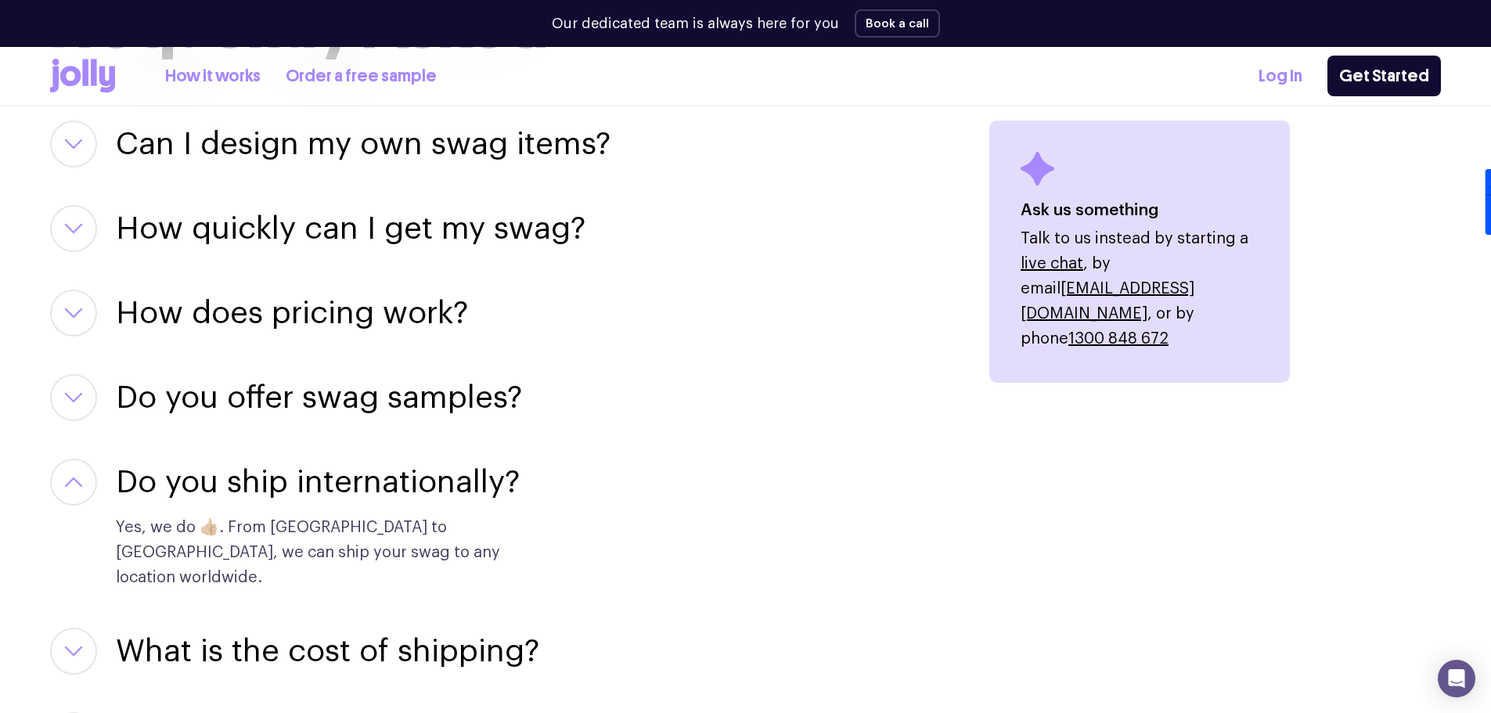
click at [93, 482] on button "button" at bounding box center [73, 482] width 47 height 47
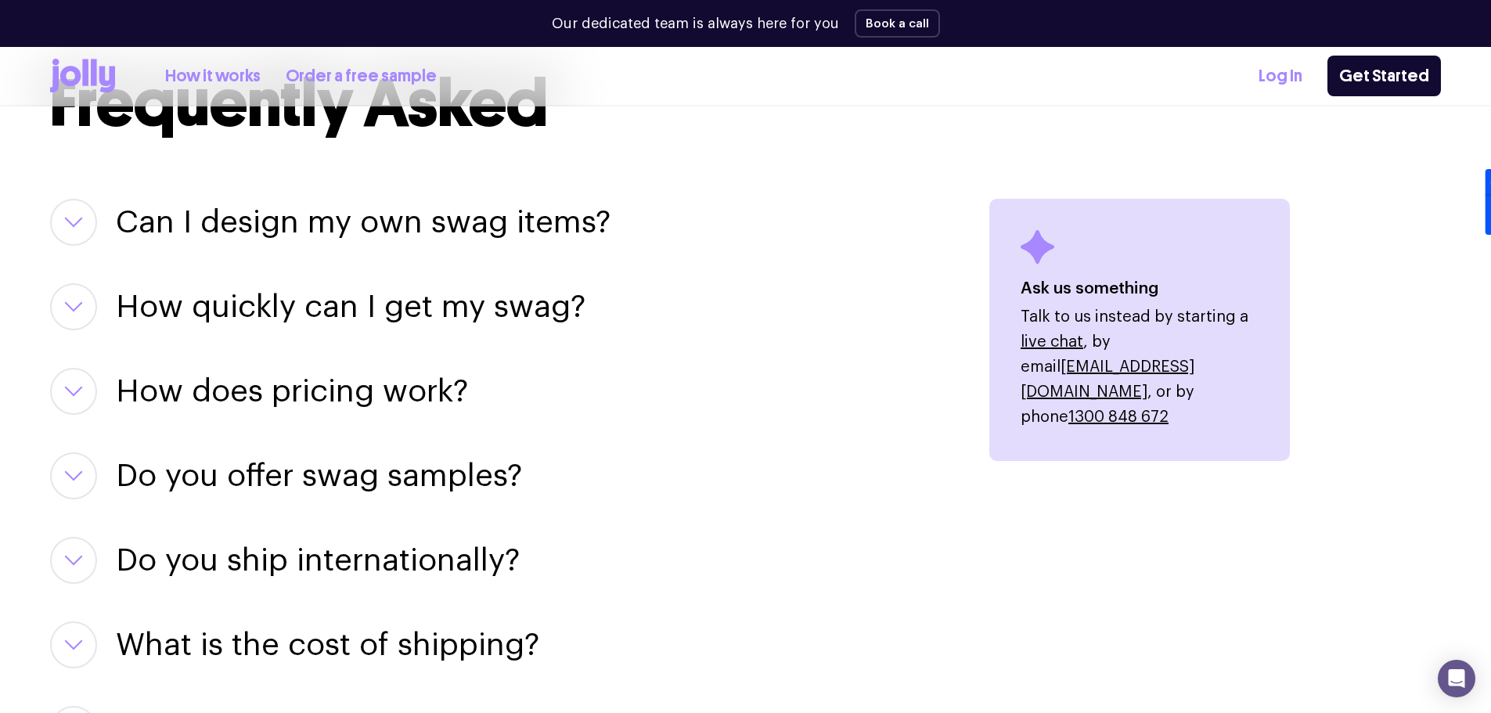
scroll to position [2035, 0]
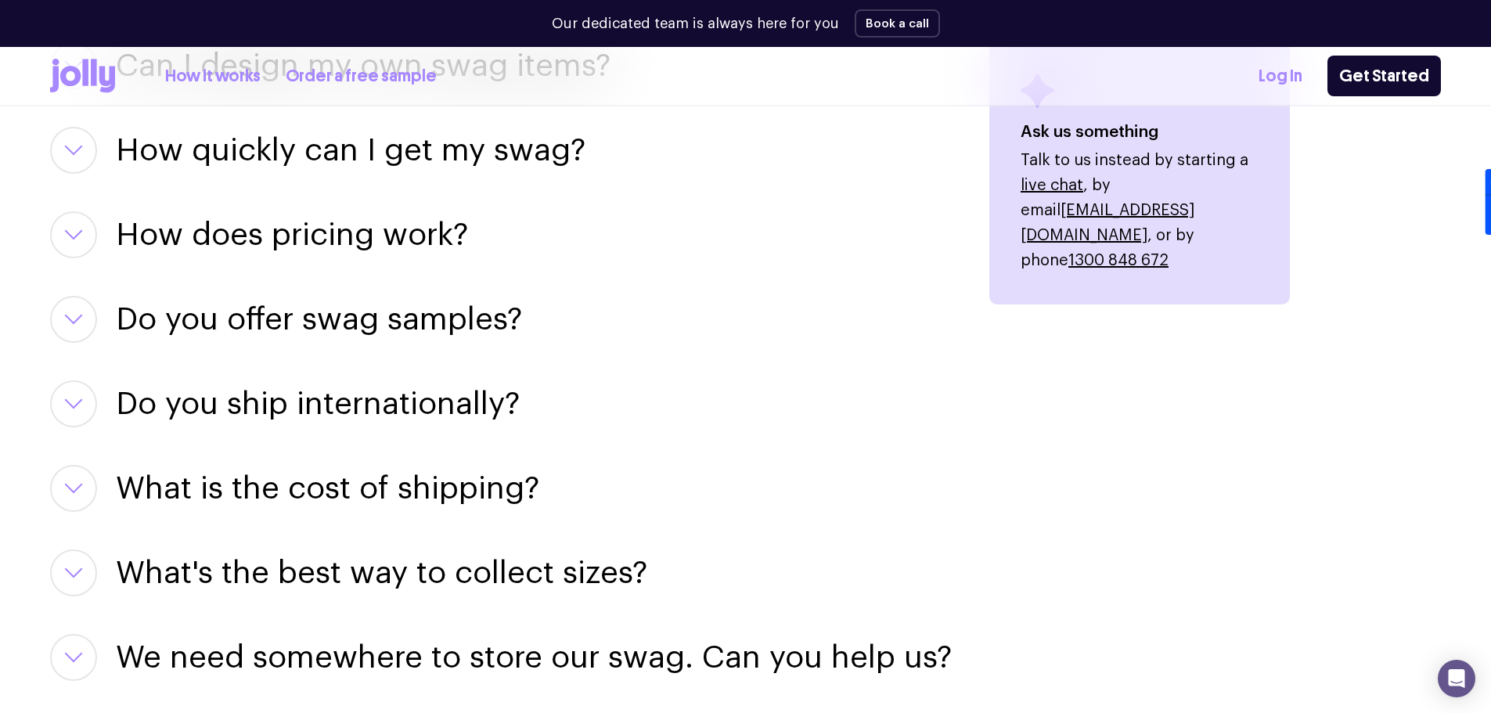
click at [76, 413] on button "button" at bounding box center [73, 403] width 47 height 47
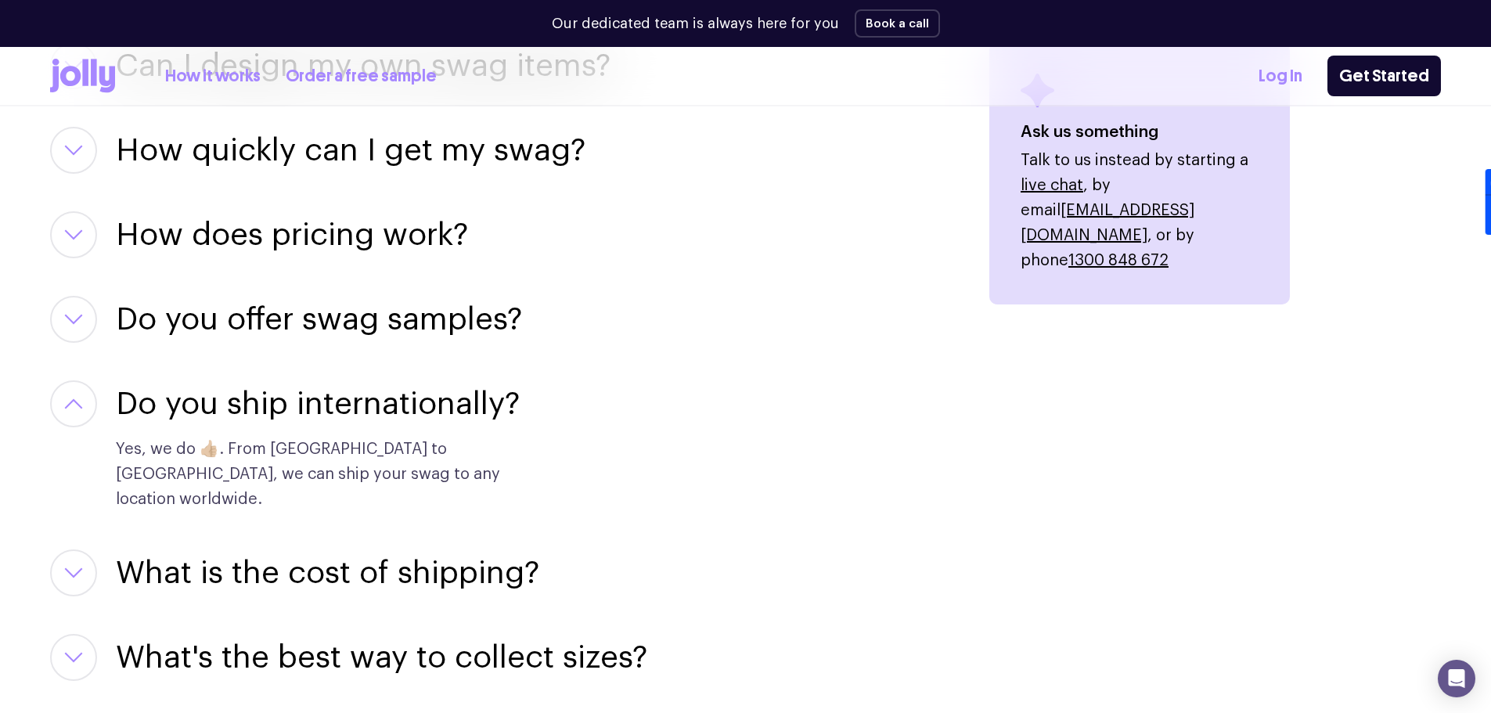
drag, startPoint x: 76, startPoint y: 413, endPoint x: 63, endPoint y: 421, distance: 15.4
click at [63, 421] on button "button" at bounding box center [73, 403] width 47 height 47
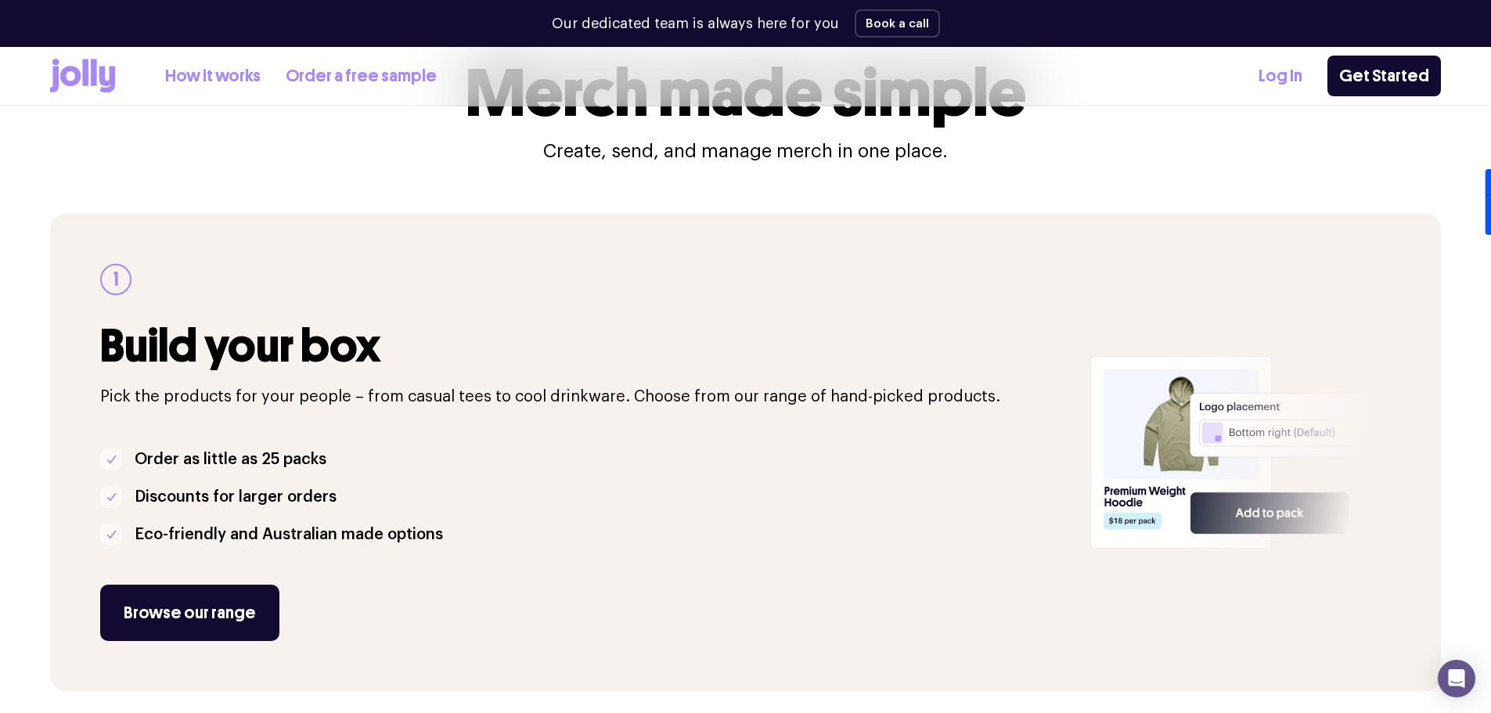
scroll to position [0, 0]
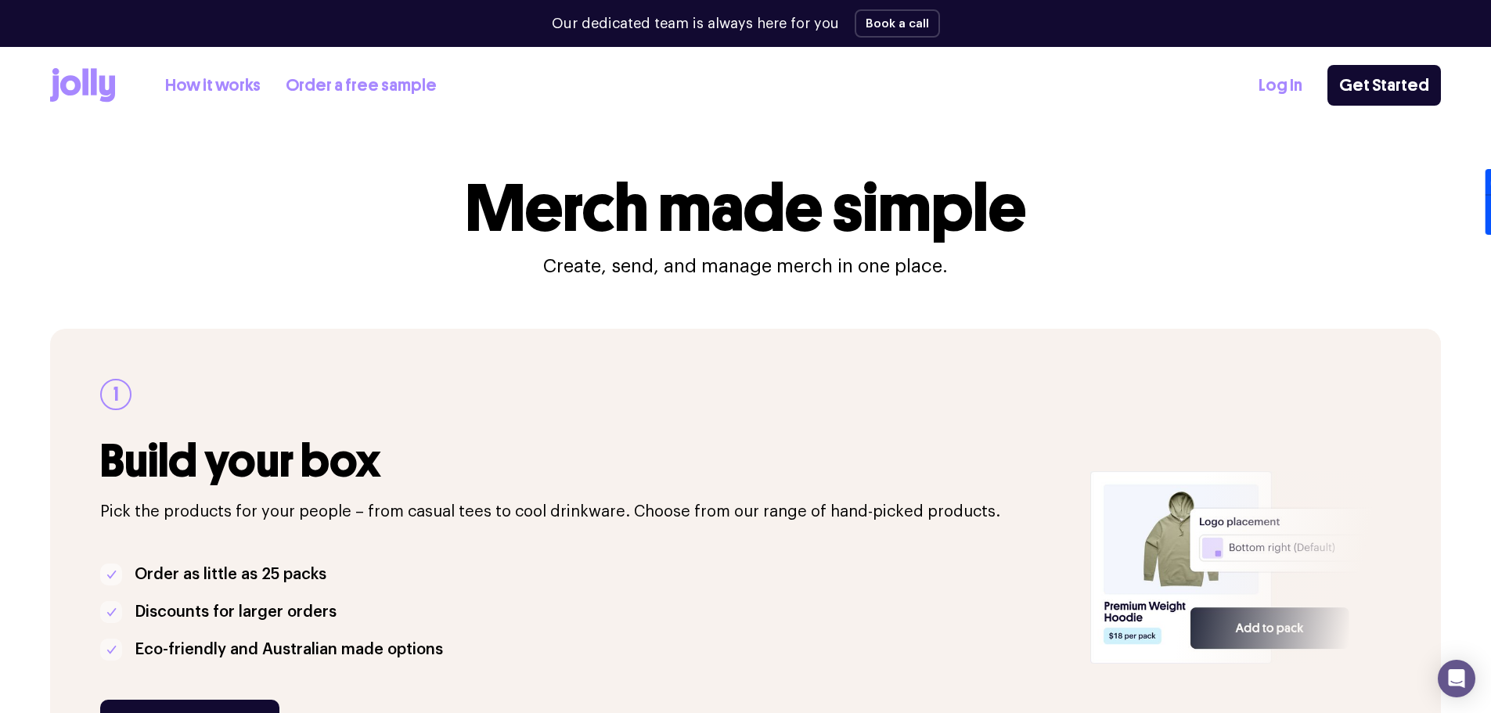
click at [92, 77] on icon at bounding box center [94, 81] width 6 height 27
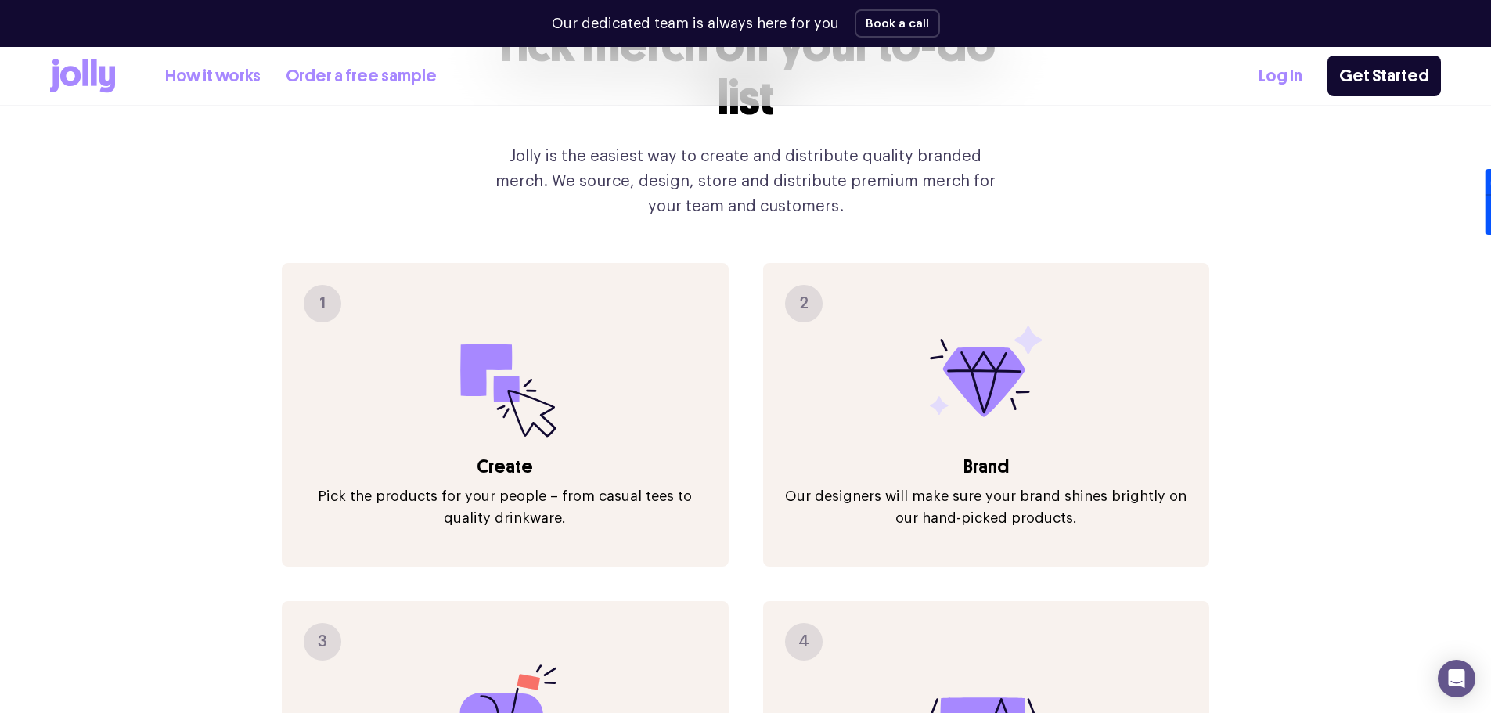
scroll to position [1722, 0]
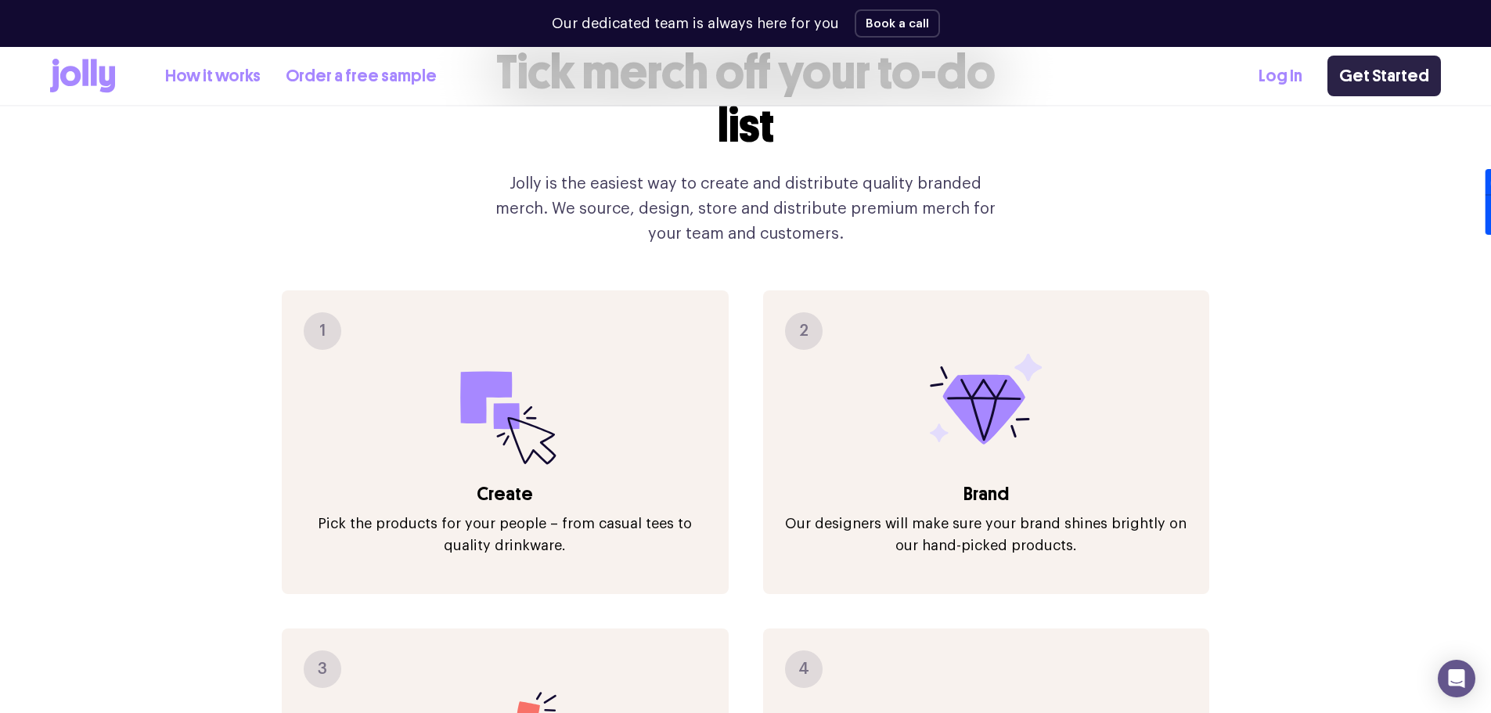
click at [1401, 82] on link "Get Started" at bounding box center [1383, 76] width 113 height 41
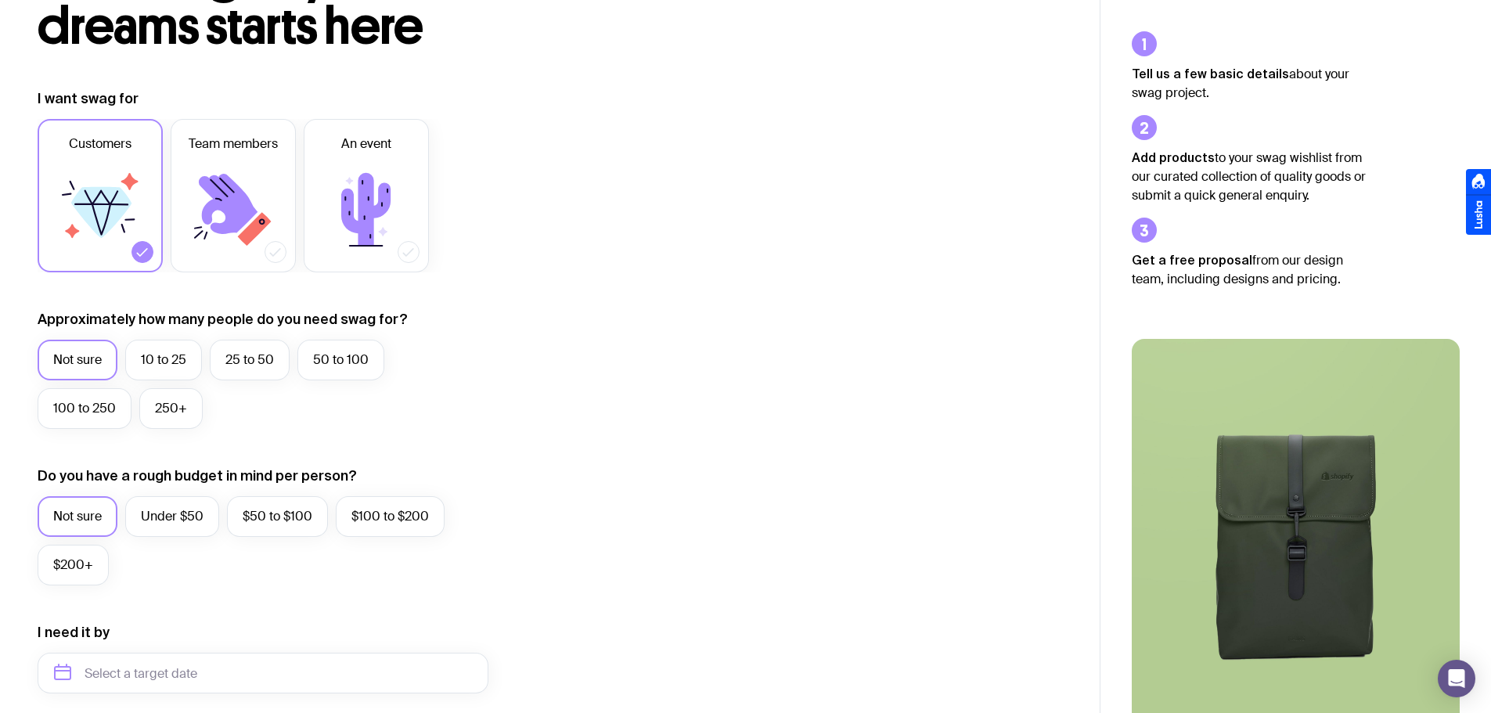
scroll to position [157, 0]
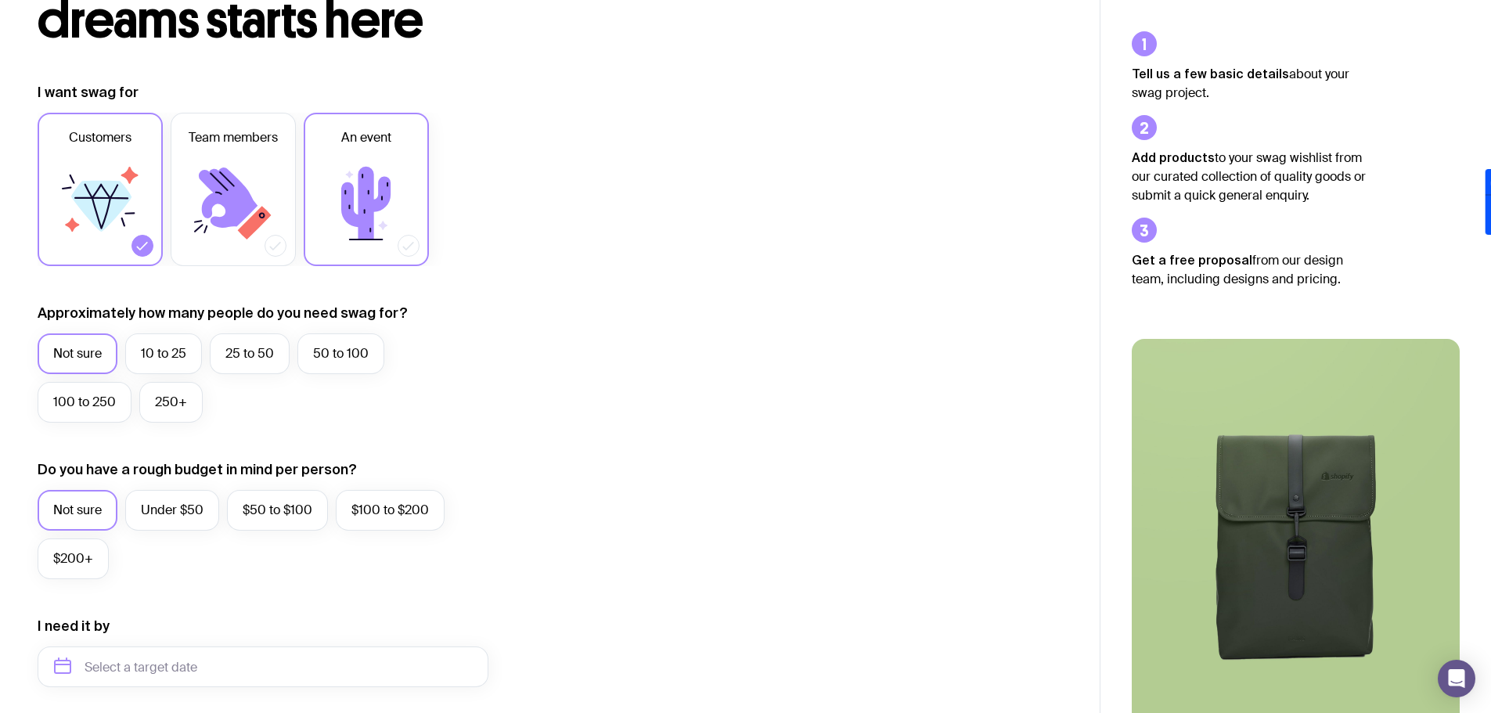
click at [340, 214] on icon at bounding box center [366, 204] width 94 height 94
click at [0, 0] on input "An event" at bounding box center [0, 0] width 0 height 0
click at [236, 345] on label "25 to 50" at bounding box center [250, 353] width 80 height 41
click at [0, 0] on input "25 to 50" at bounding box center [0, 0] width 0 height 0
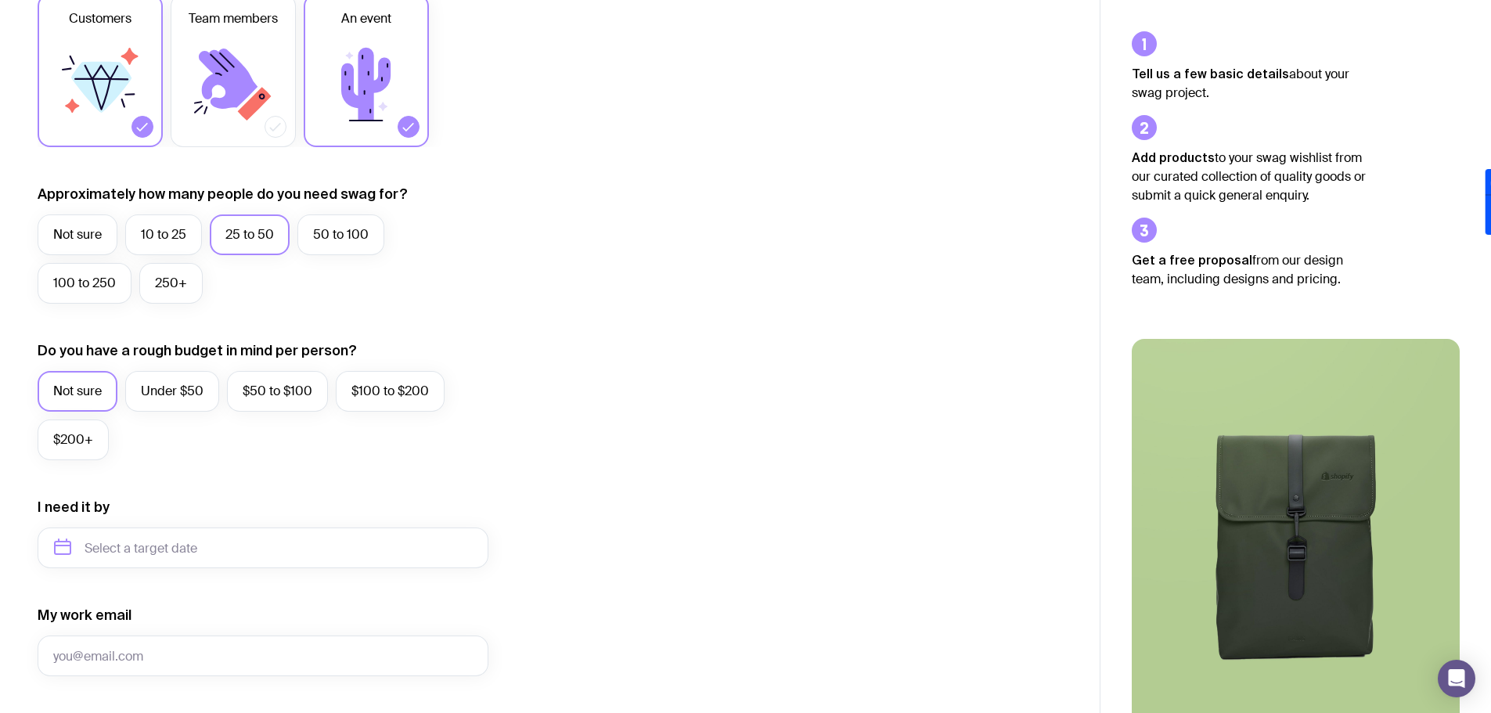
scroll to position [313, 0]
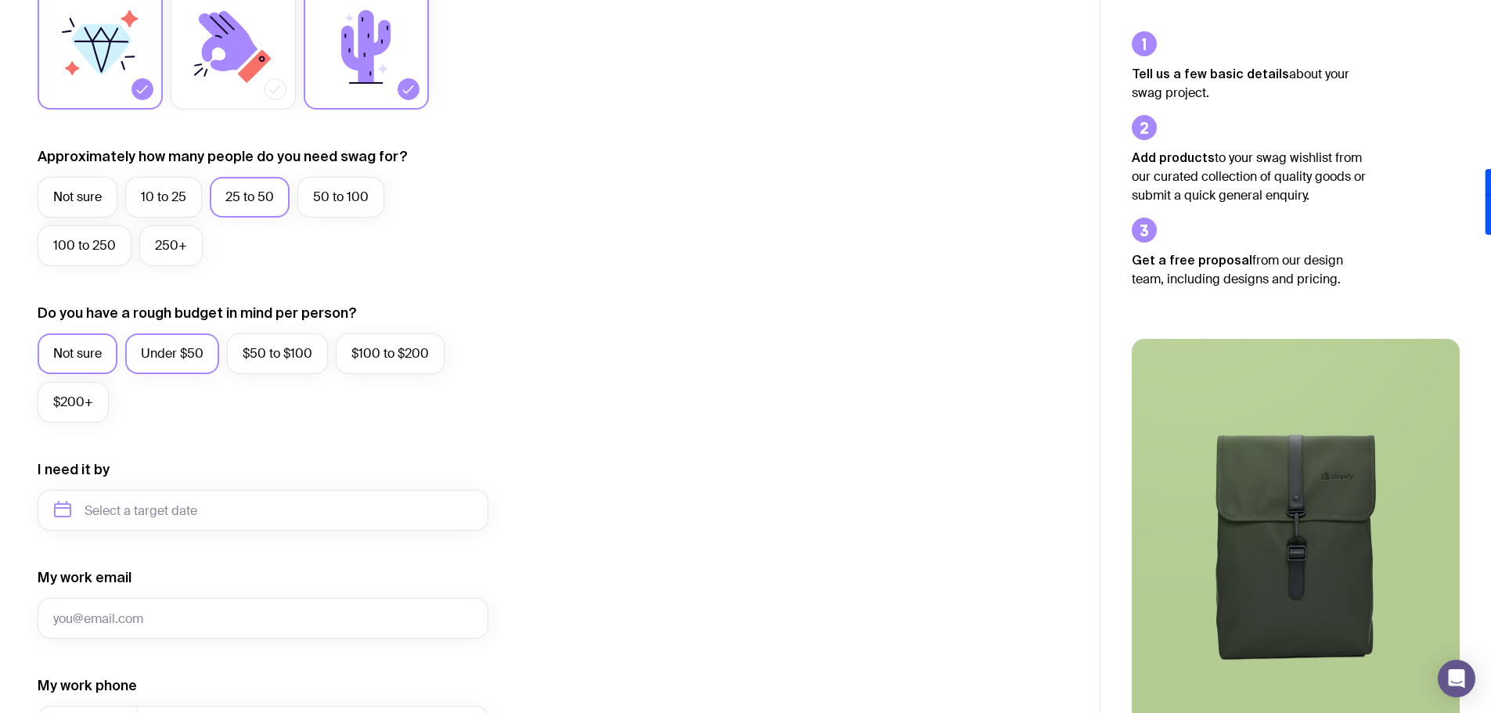
click at [162, 351] on label "Under $50" at bounding box center [172, 353] width 94 height 41
click at [0, 0] on input "Under $50" at bounding box center [0, 0] width 0 height 0
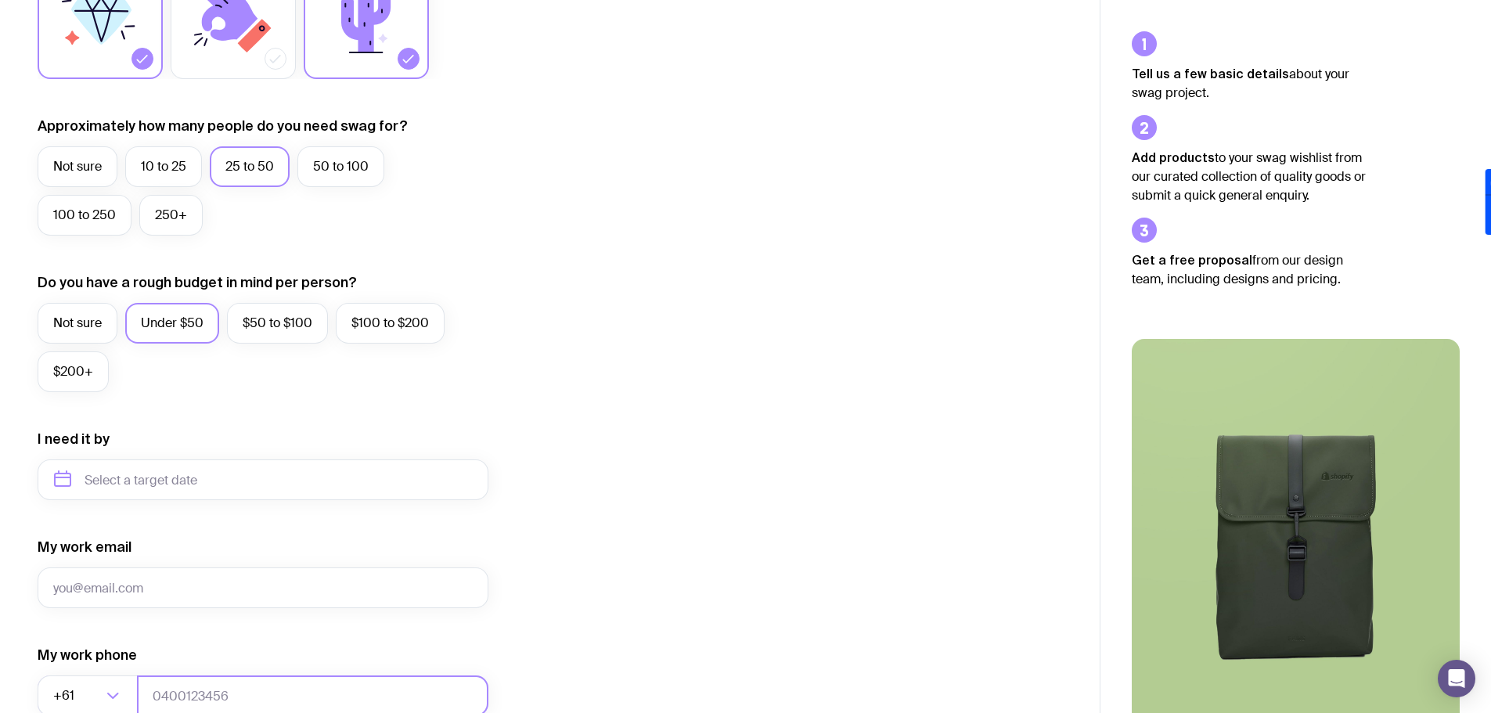
scroll to position [617, 0]
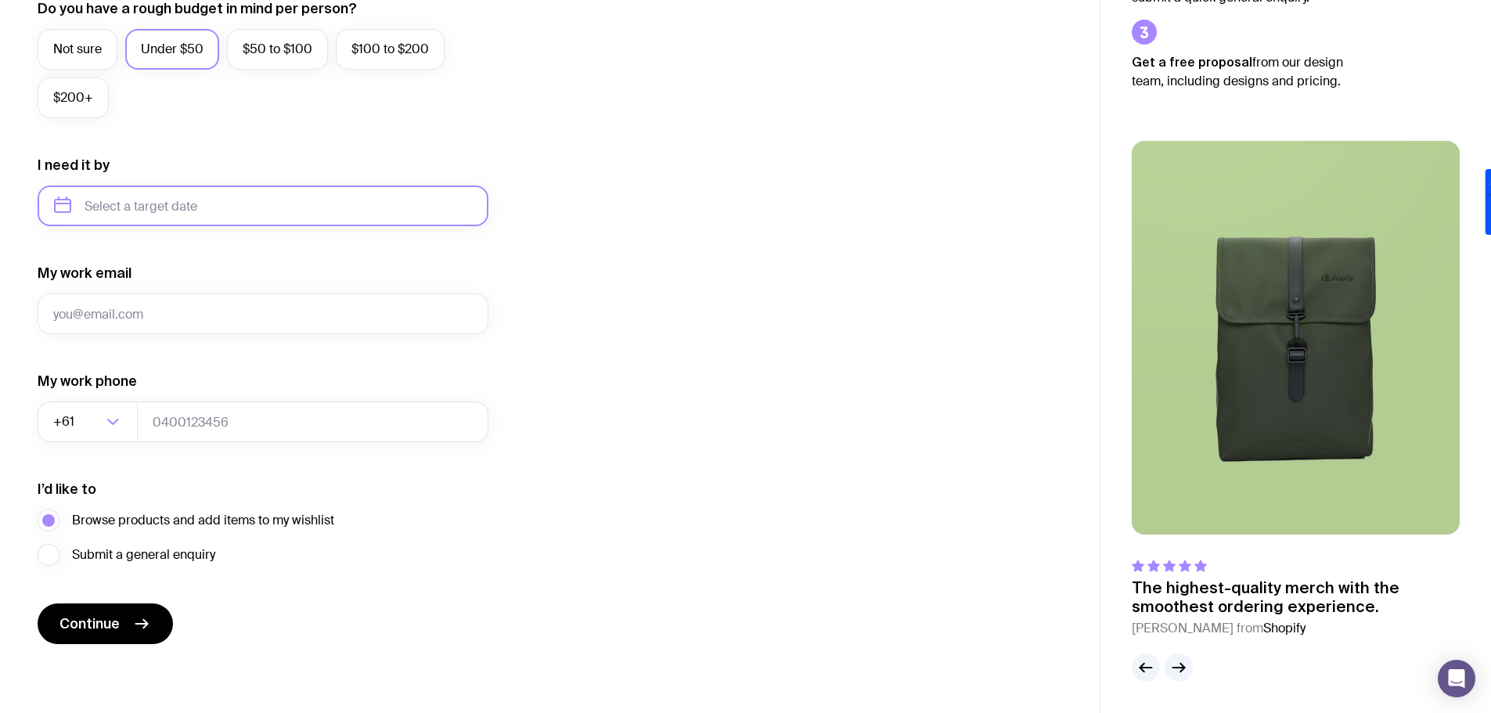
click at [139, 212] on input "text" at bounding box center [263, 205] width 451 height 41
drag, startPoint x: 142, startPoint y: 398, endPoint x: 445, endPoint y: 344, distance: 306.7
click at [143, 398] on button "Nov" at bounding box center [137, 398] width 57 height 31
type input "November 2025"
